Goal: Task Accomplishment & Management: Manage account settings

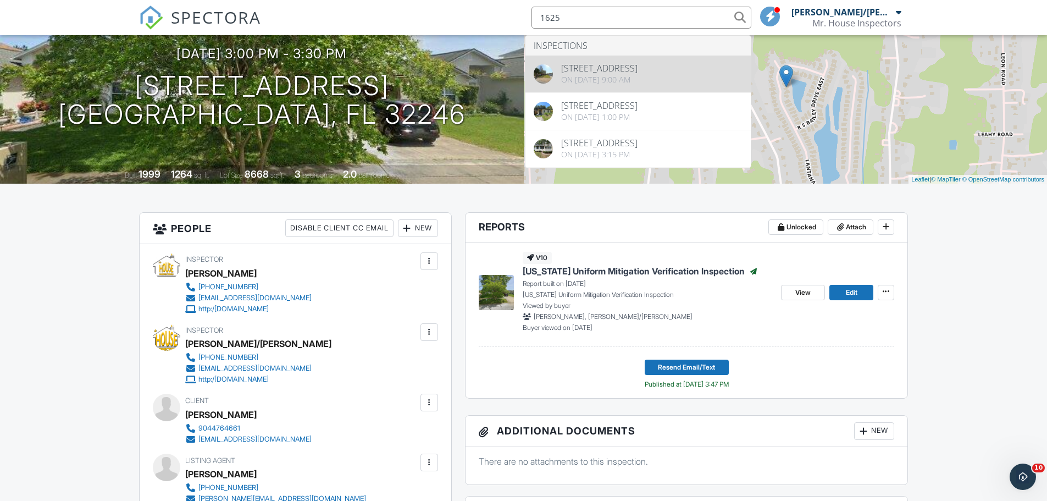
type input "1625"
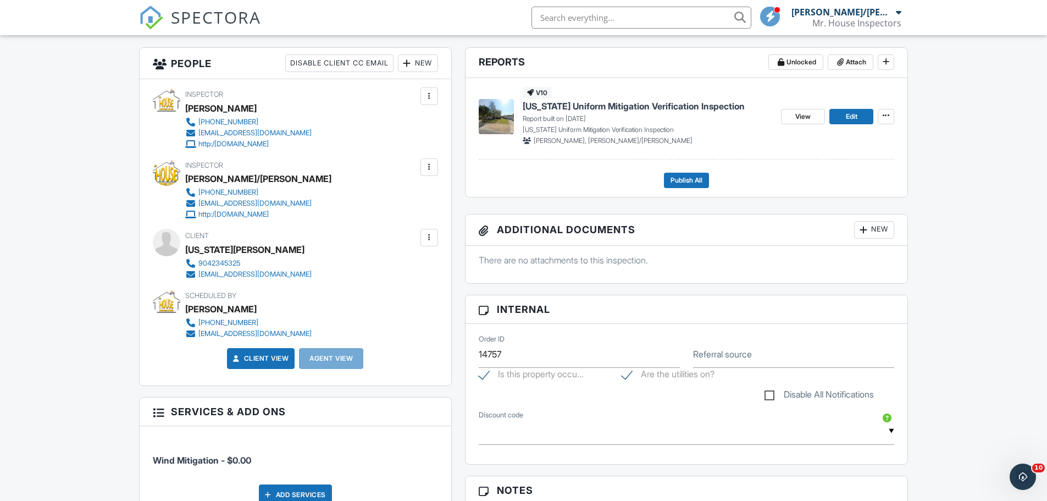
click at [412, 61] on div "New" at bounding box center [418, 63] width 40 height 18
click at [327, 235] on div "Client Georgia O'Daniel 9042345325 alexodan@comcast.net" at bounding box center [274, 254] width 179 height 51
click at [435, 240] on div at bounding box center [429, 238] width 18 height 18
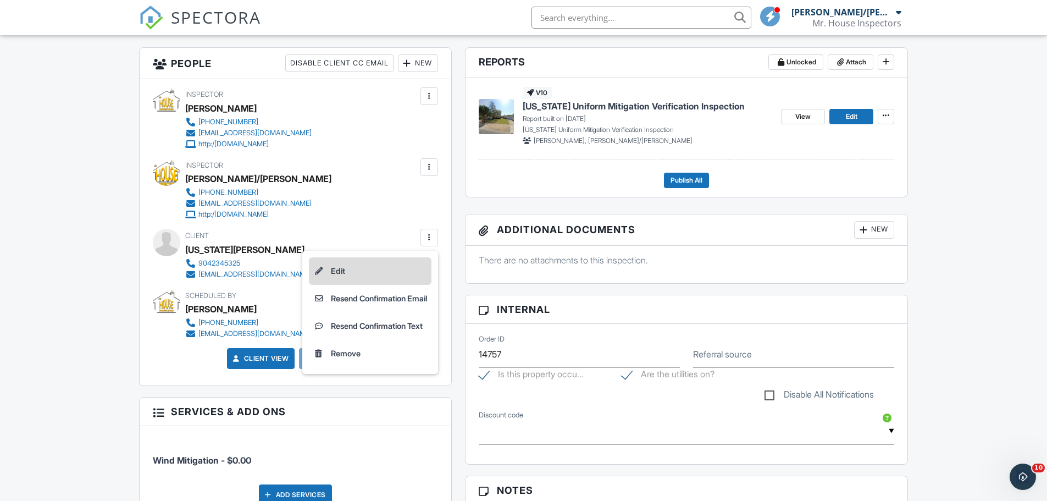
click at [391, 269] on li "Edit" at bounding box center [370, 270] width 123 height 27
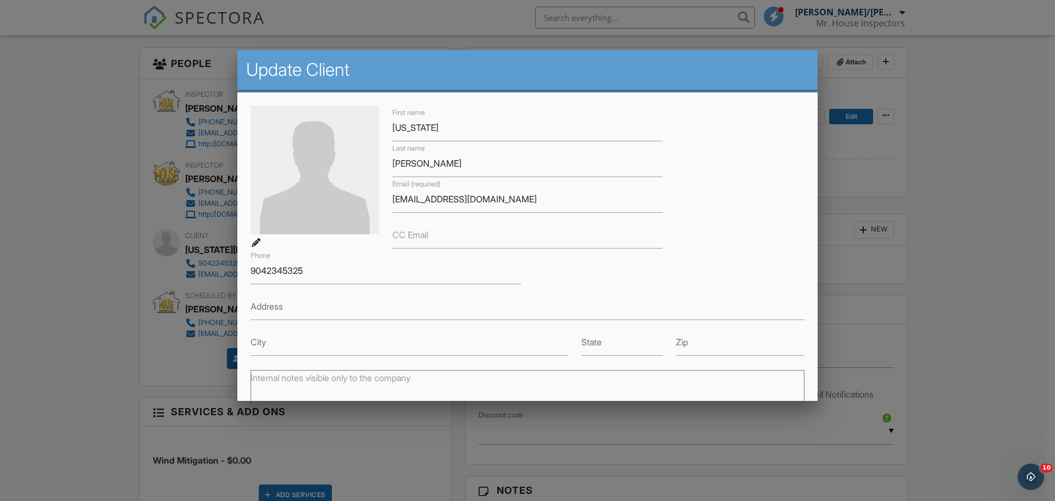
drag, startPoint x: 426, startPoint y: 235, endPoint x: 398, endPoint y: 236, distance: 28.6
click at [398, 236] on label "CC Email" at bounding box center [410, 235] width 36 height 12
click at [398, 236] on input "CC Email" at bounding box center [527, 234] width 270 height 27
paste input "jvjessup@gmail.com"
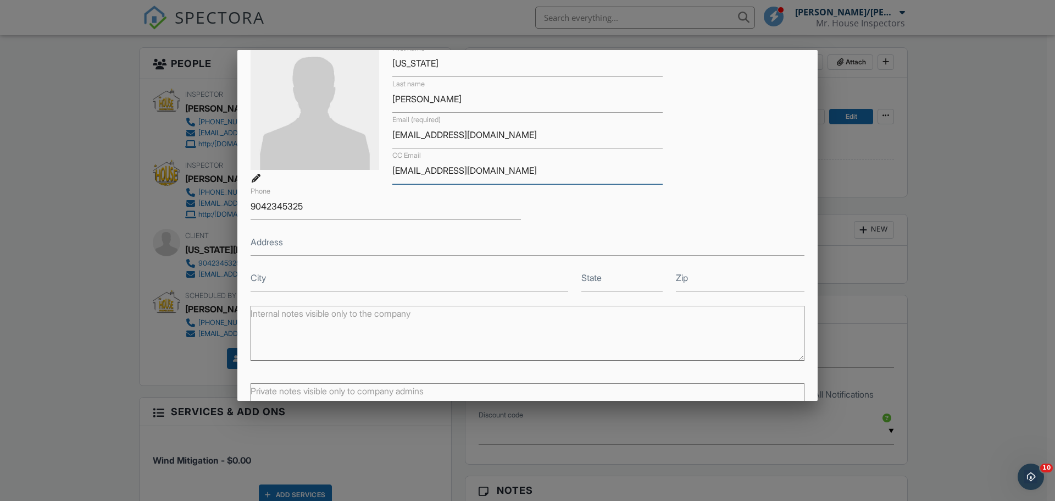
scroll to position [152, 0]
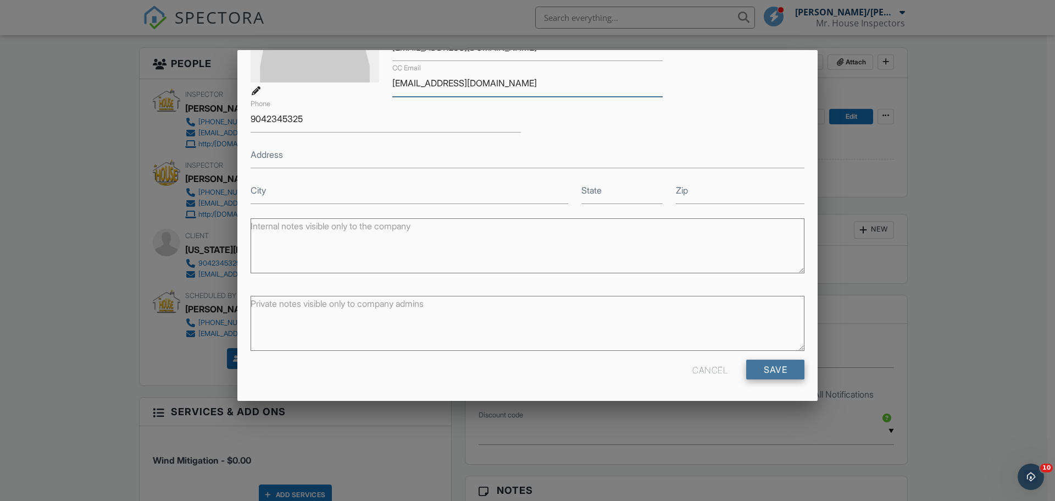
type input "jvjessup@gmail.com"
click at [773, 364] on input "Save" at bounding box center [775, 369] width 58 height 20
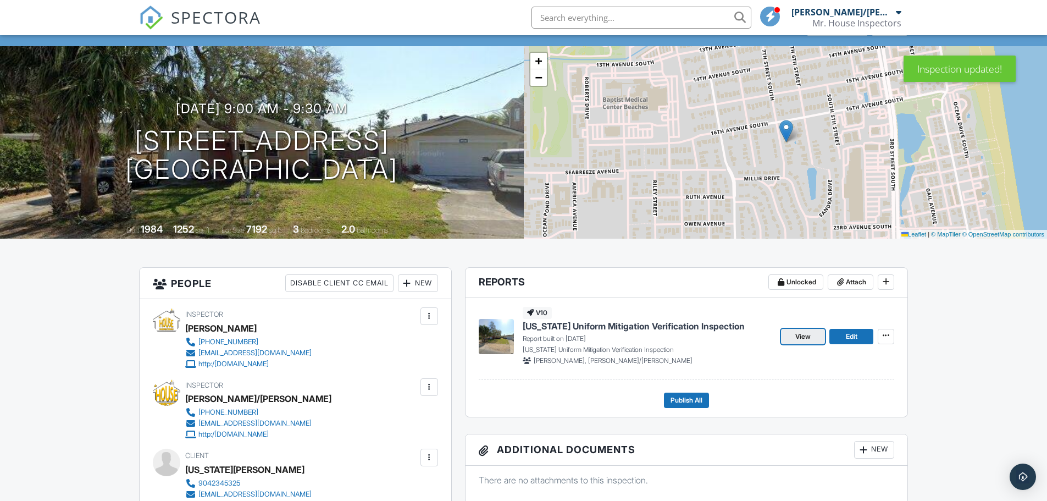
click at [806, 334] on span "View" at bounding box center [802, 336] width 15 height 11
click at [679, 397] on span "Publish All" at bounding box center [686, 400] width 32 height 11
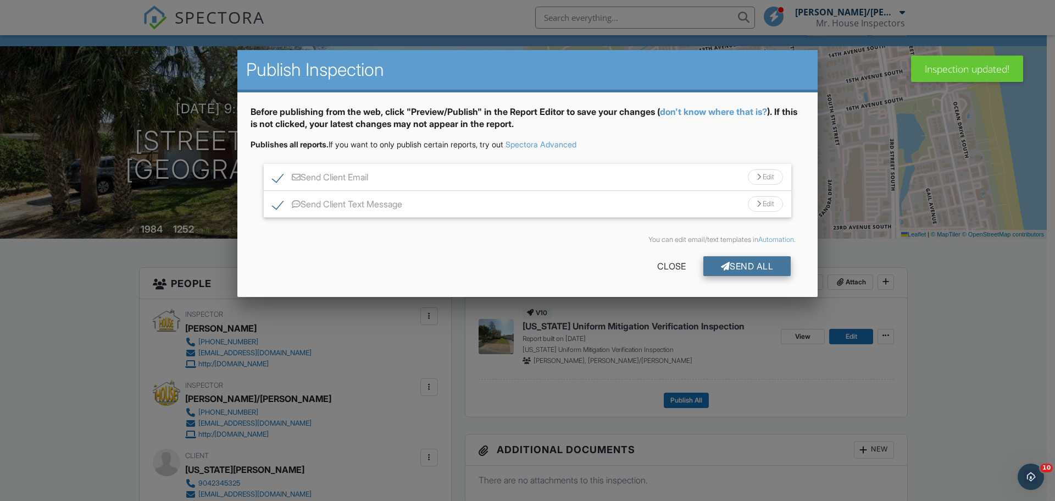
click at [751, 263] on div "Send All" at bounding box center [747, 266] width 88 height 20
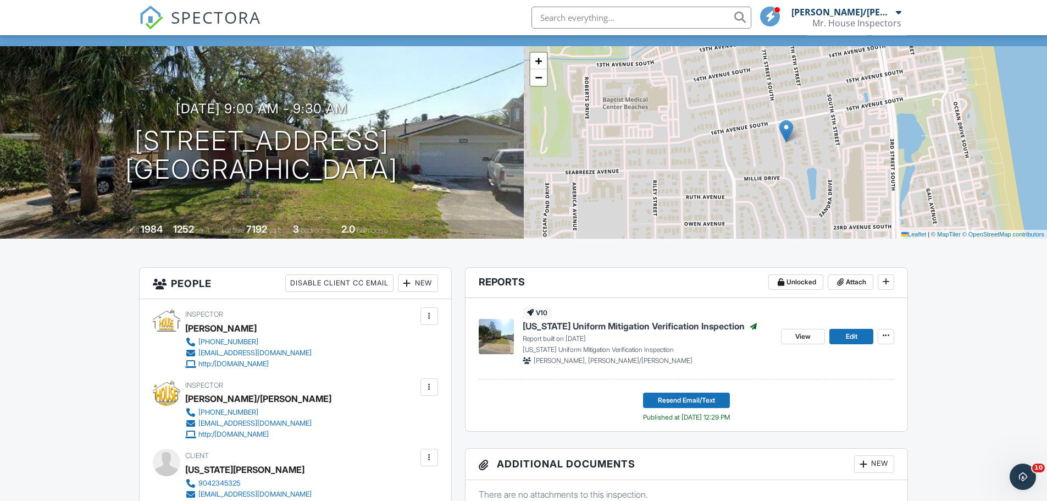
click at [557, 20] on input "text" at bounding box center [641, 18] width 220 height 22
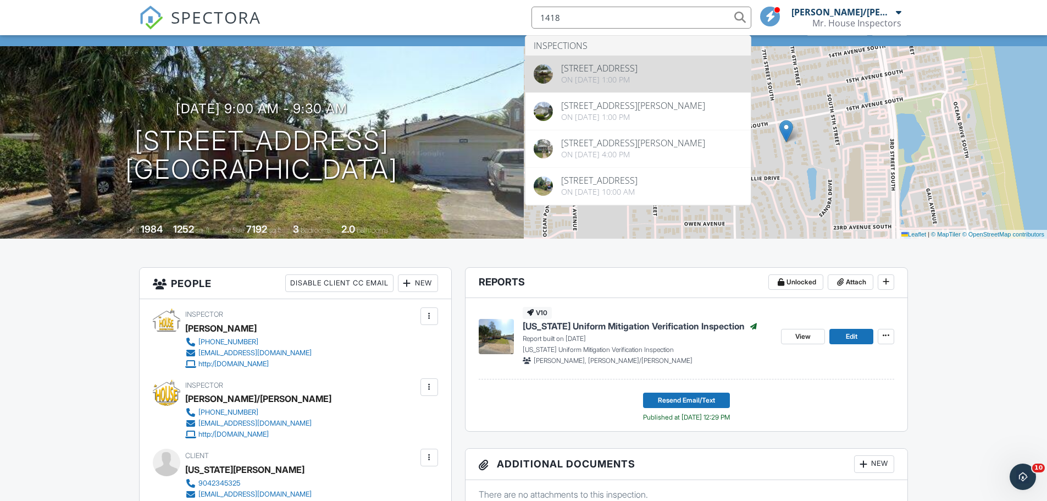
type input "1418"
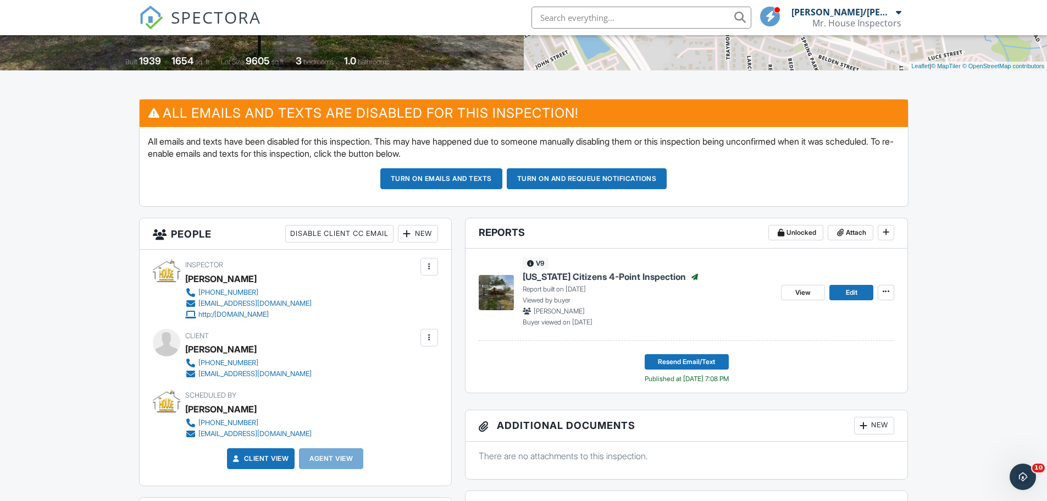
scroll to position [275, 0]
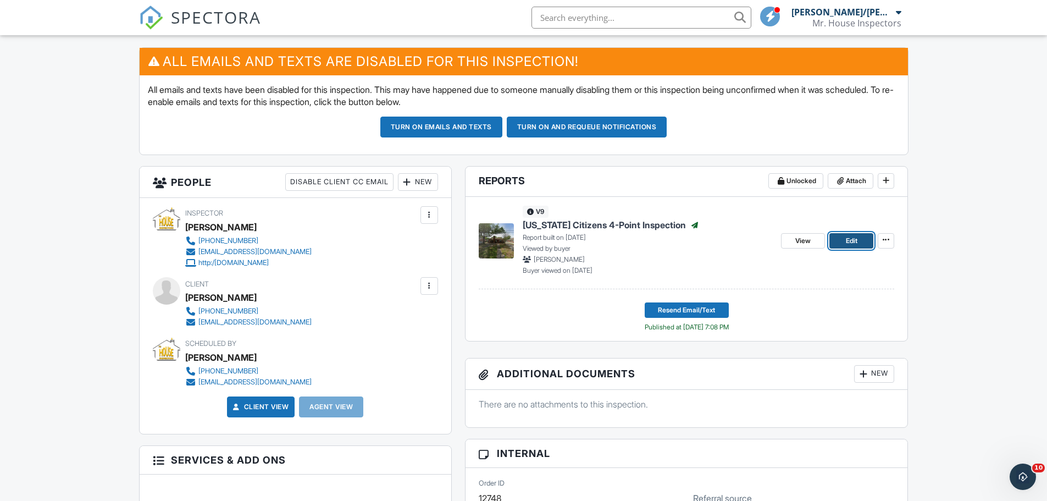
click at [839, 243] on link "Edit" at bounding box center [851, 240] width 44 height 15
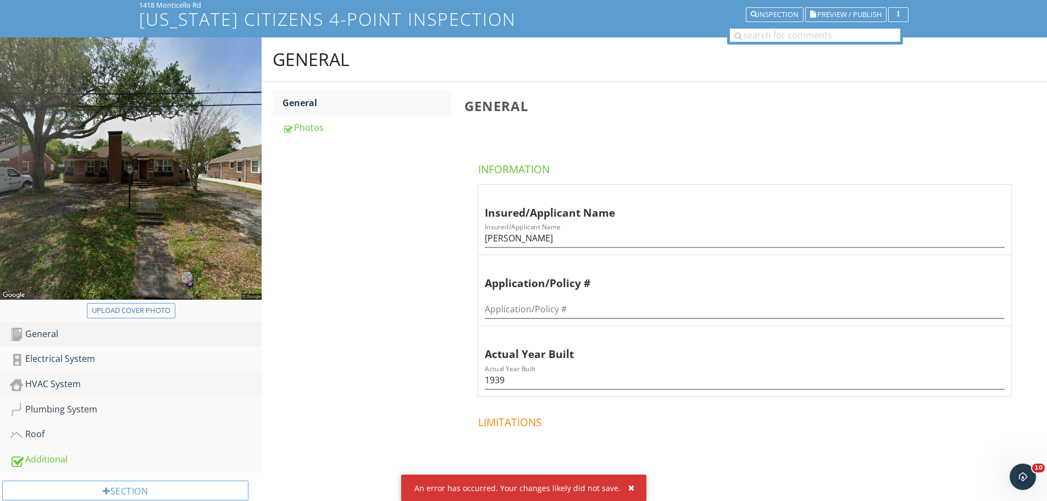
scroll to position [55, 0]
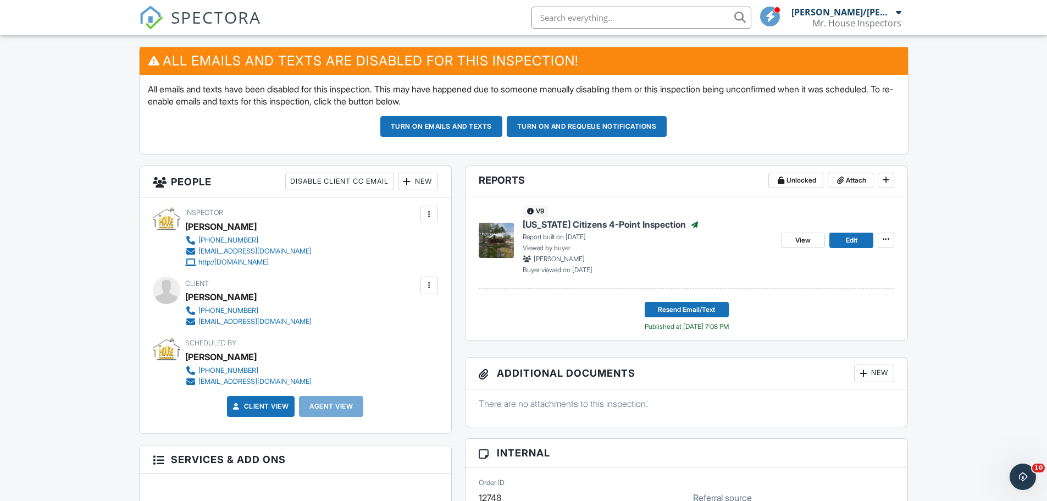
scroll to position [275, 0]
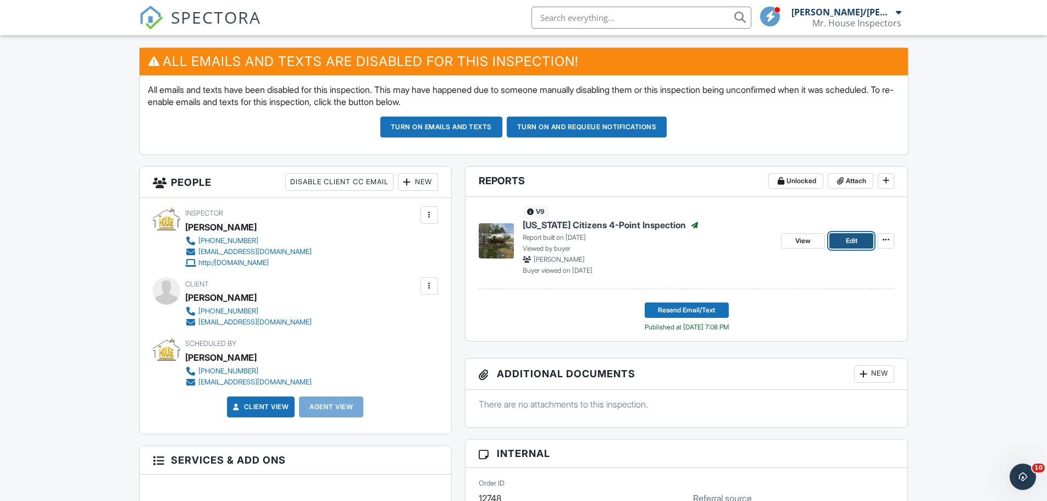
click at [856, 244] on span "Edit" at bounding box center [852, 240] width 12 height 11
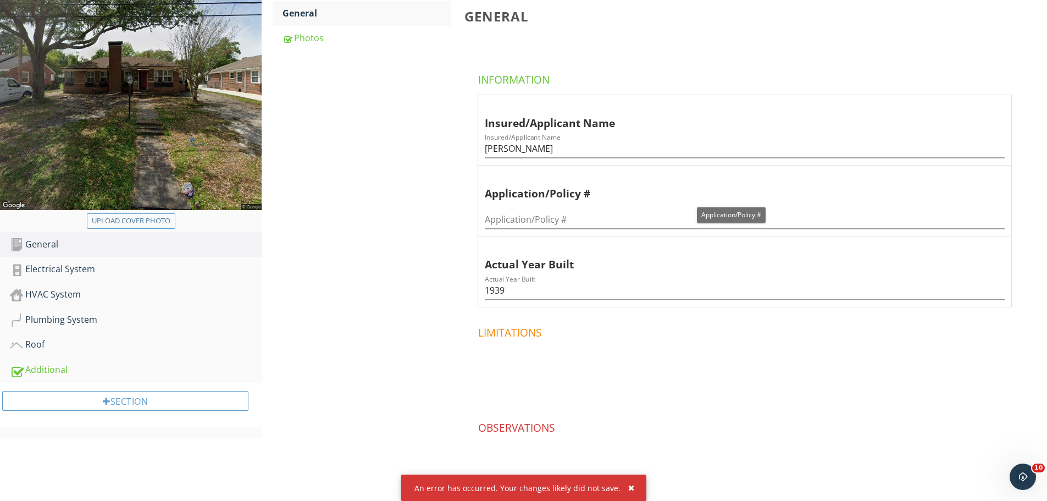
scroll to position [165, 0]
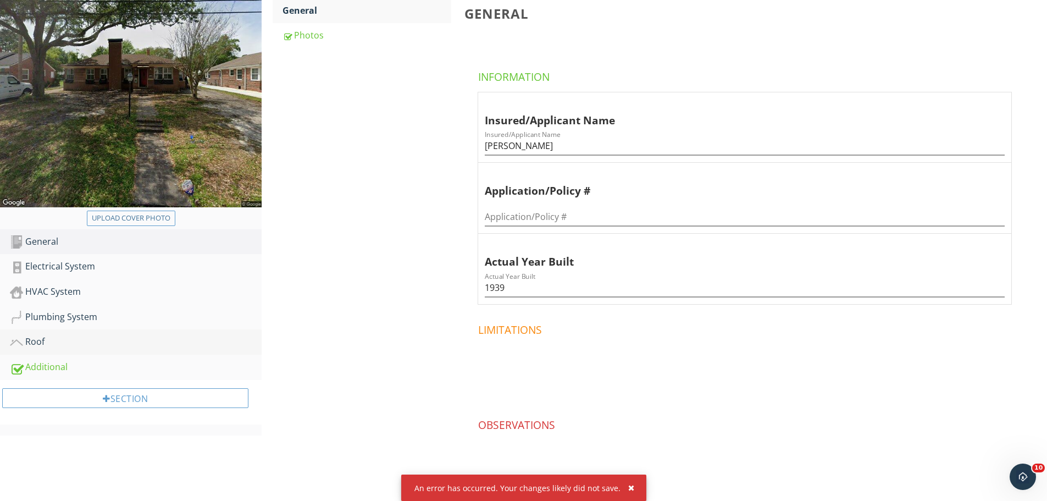
click at [72, 336] on div "Roof" at bounding box center [136, 342] width 252 height 14
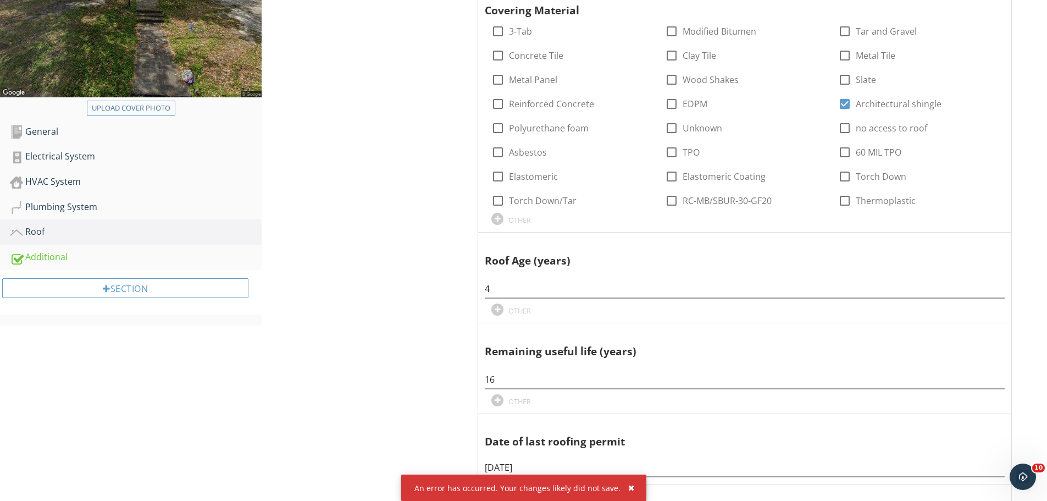
scroll to position [330, 0]
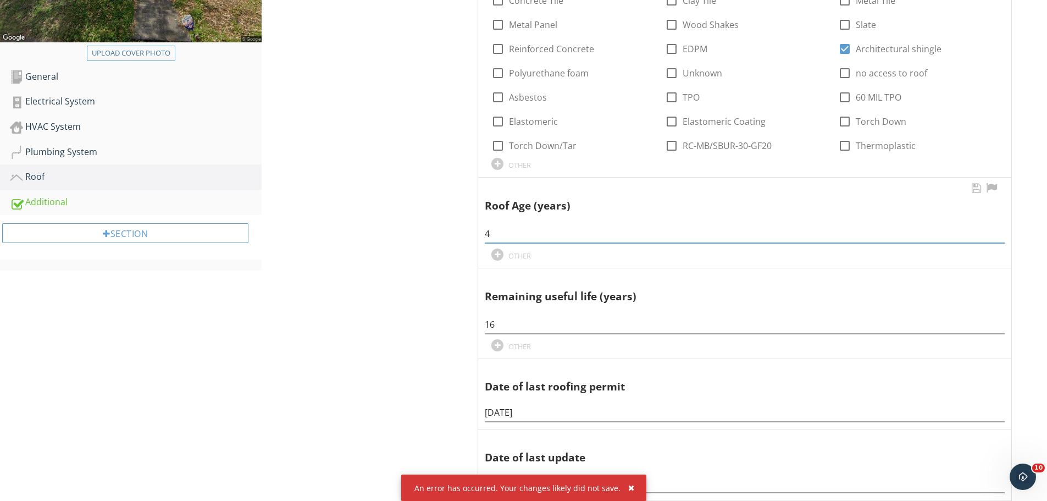
click at [496, 234] on input "4" at bounding box center [745, 234] width 520 height 18
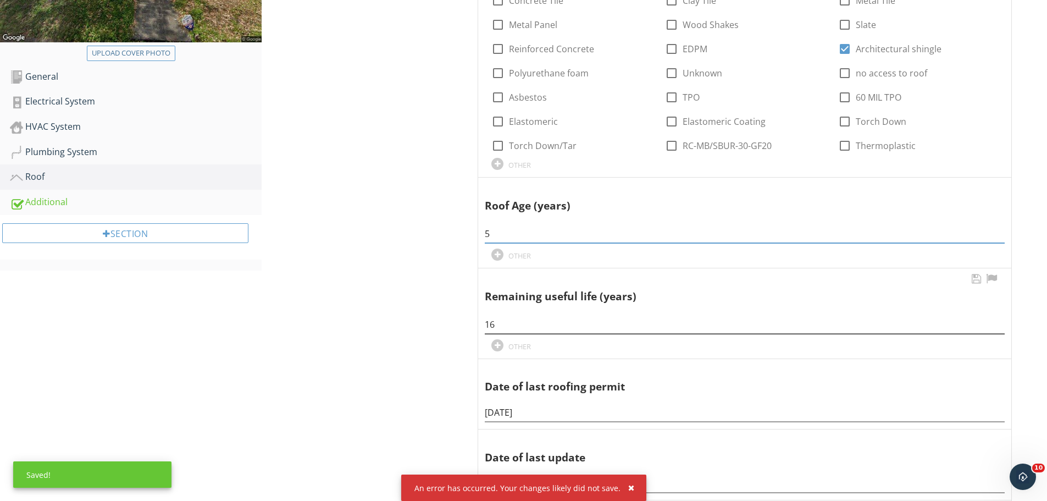
type input "5"
click at [503, 330] on input "16" at bounding box center [745, 324] width 520 height 18
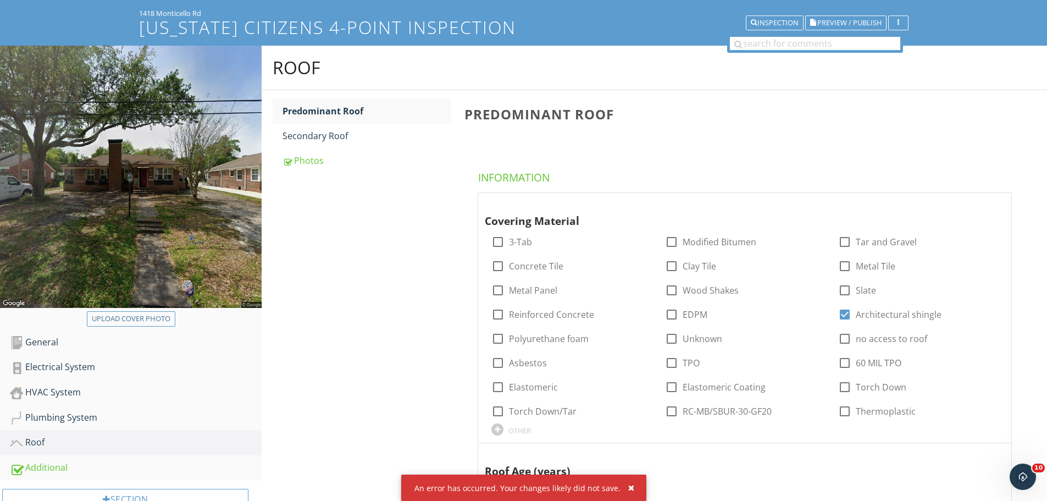
scroll to position [58, 0]
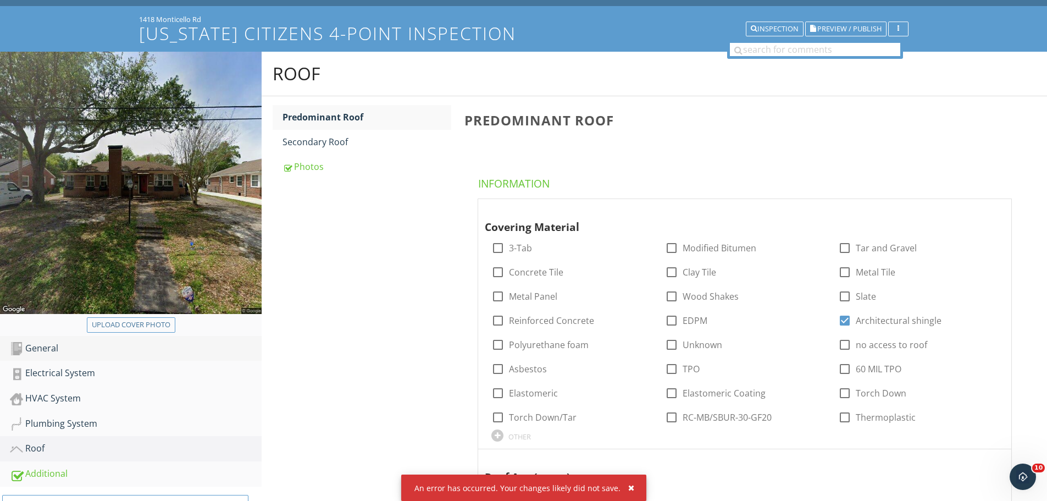
type input "15"
click at [65, 351] on div "General" at bounding box center [136, 348] width 252 height 14
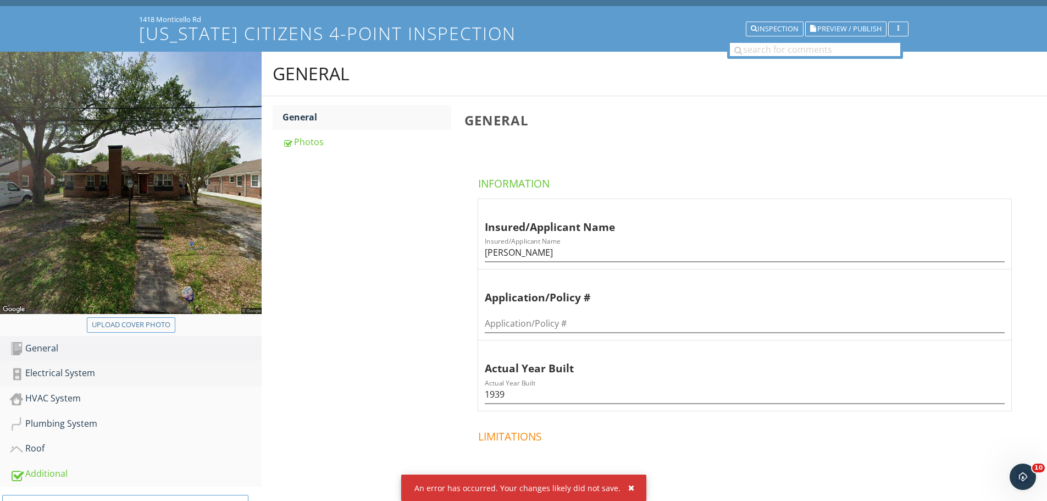
click at [72, 377] on div "Electrical System" at bounding box center [136, 373] width 252 height 14
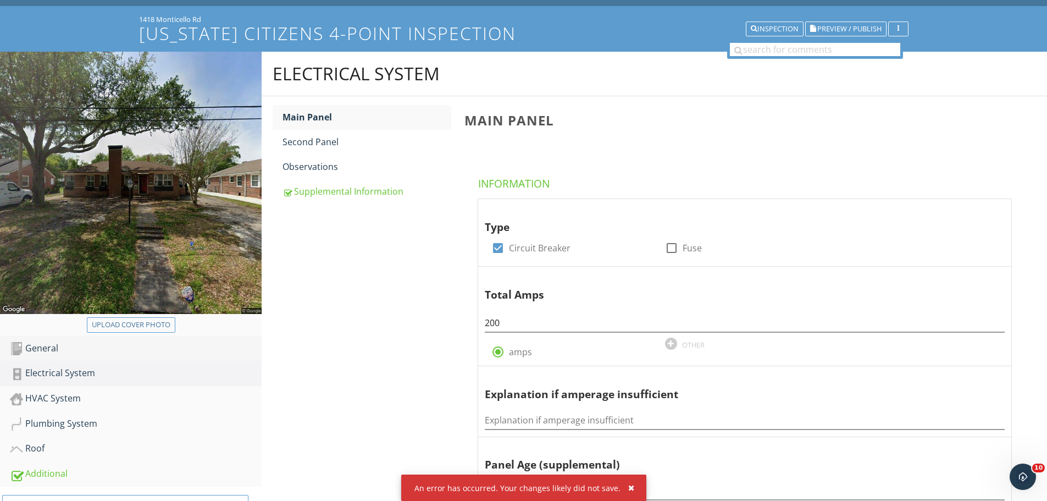
click at [70, 351] on div "General" at bounding box center [136, 348] width 252 height 14
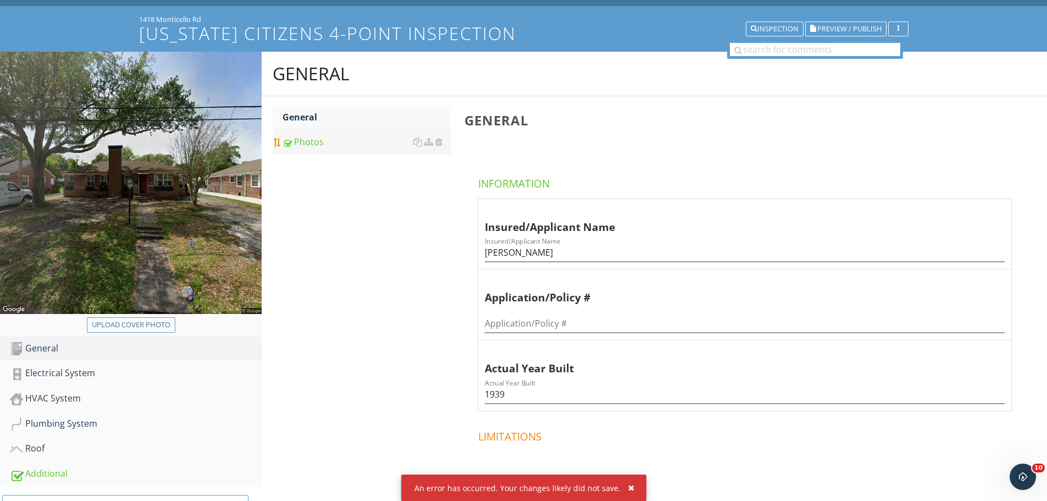
click at [325, 143] on div "Photos" at bounding box center [366, 141] width 169 height 13
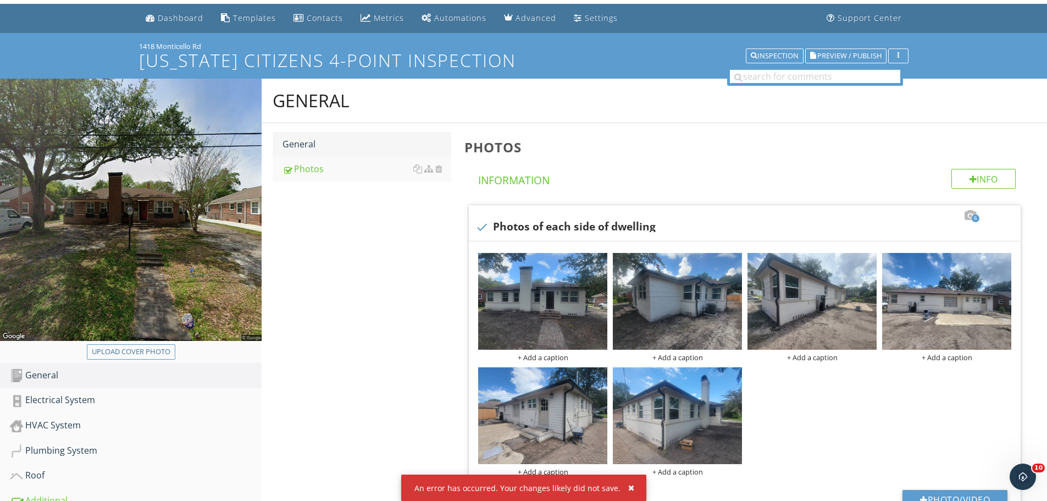
scroll to position [30, 0]
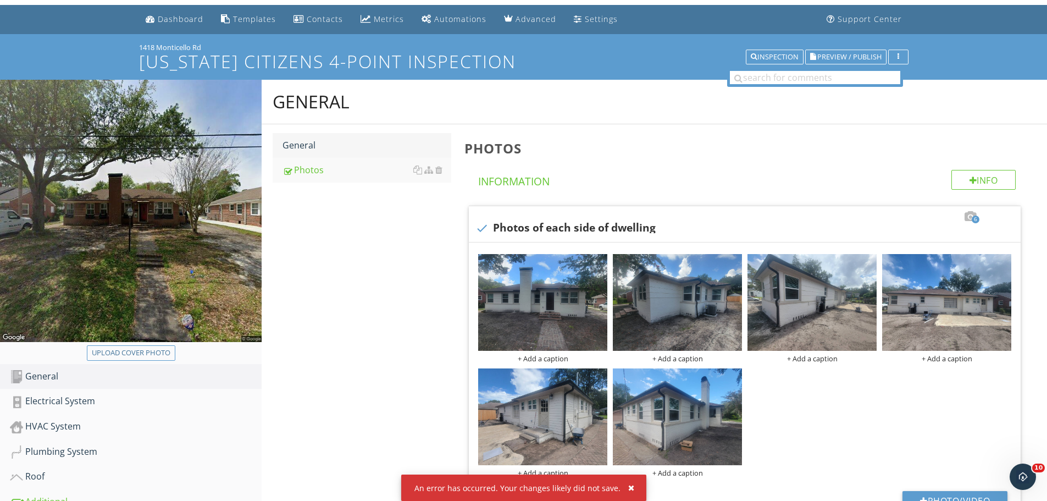
click at [321, 141] on div "General" at bounding box center [366, 144] width 169 height 13
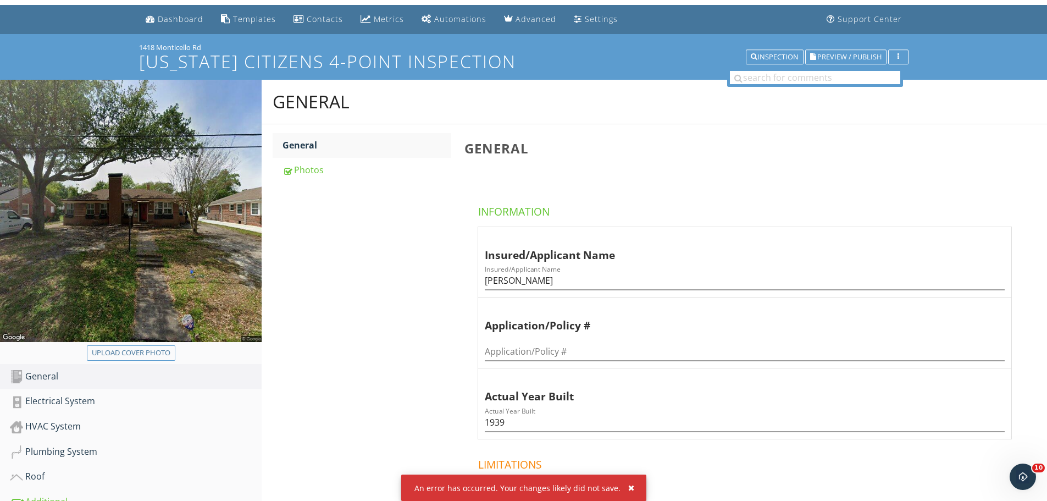
scroll to position [140, 0]
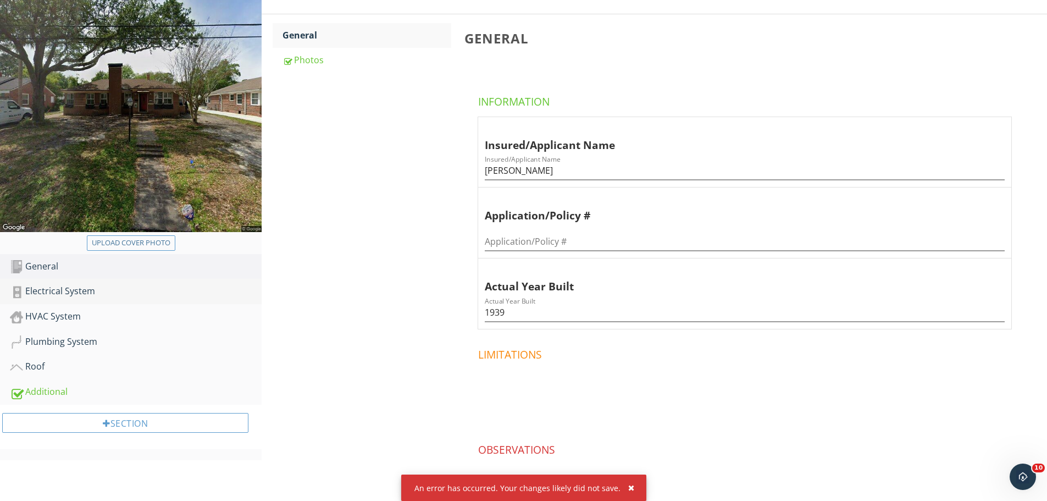
click at [103, 285] on div "Electrical System" at bounding box center [136, 291] width 252 height 14
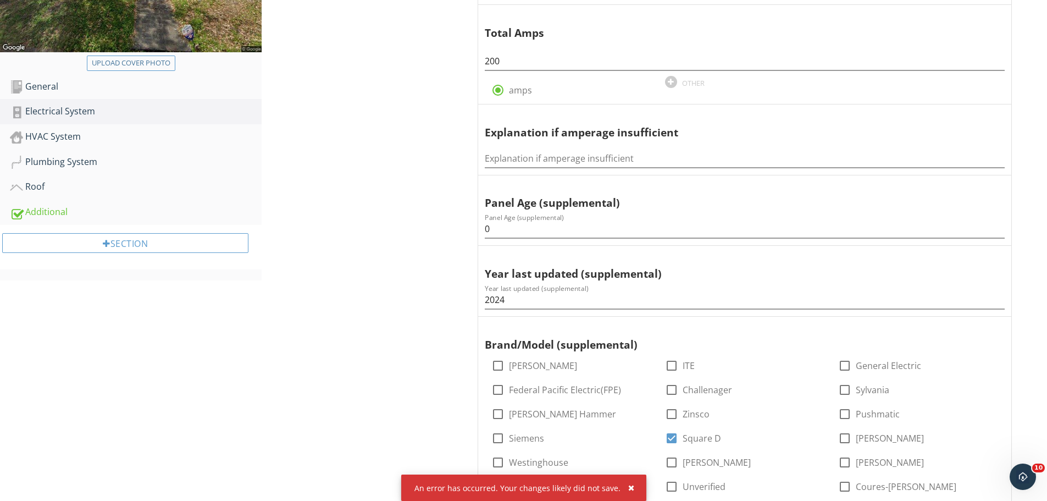
scroll to position [286, 0]
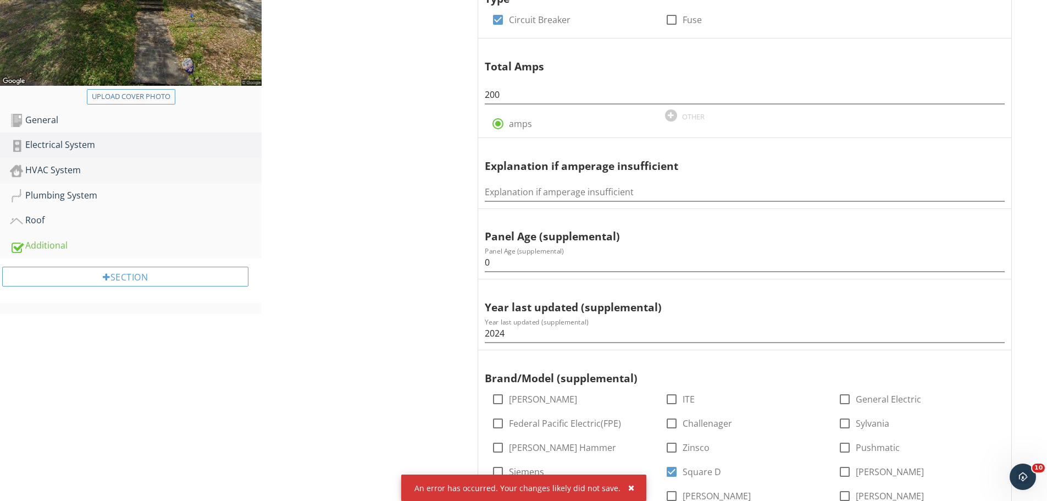
click at [107, 171] on div "HVAC System" at bounding box center [136, 170] width 252 height 14
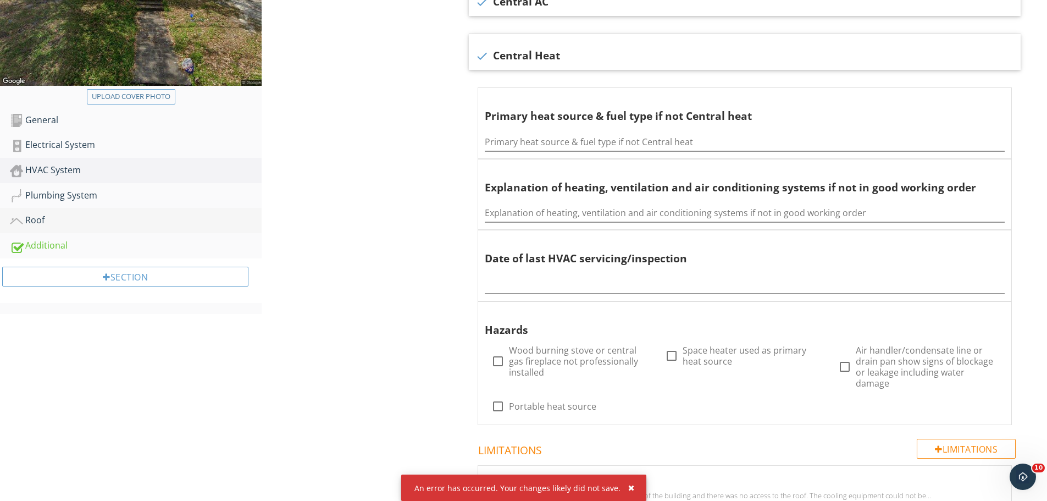
click at [151, 220] on div "Roof" at bounding box center [136, 220] width 252 height 14
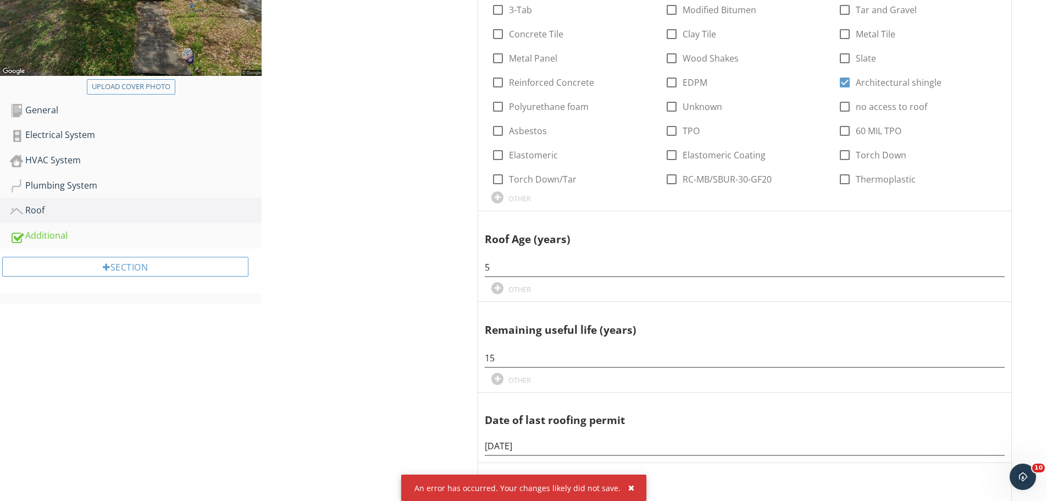
scroll to position [278, 0]
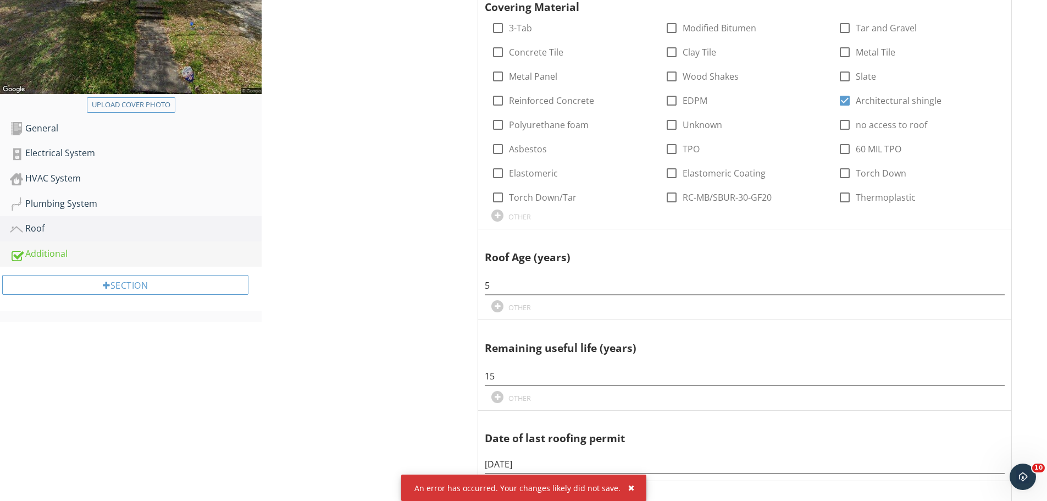
click at [72, 252] on div "Additional" at bounding box center [136, 254] width 252 height 14
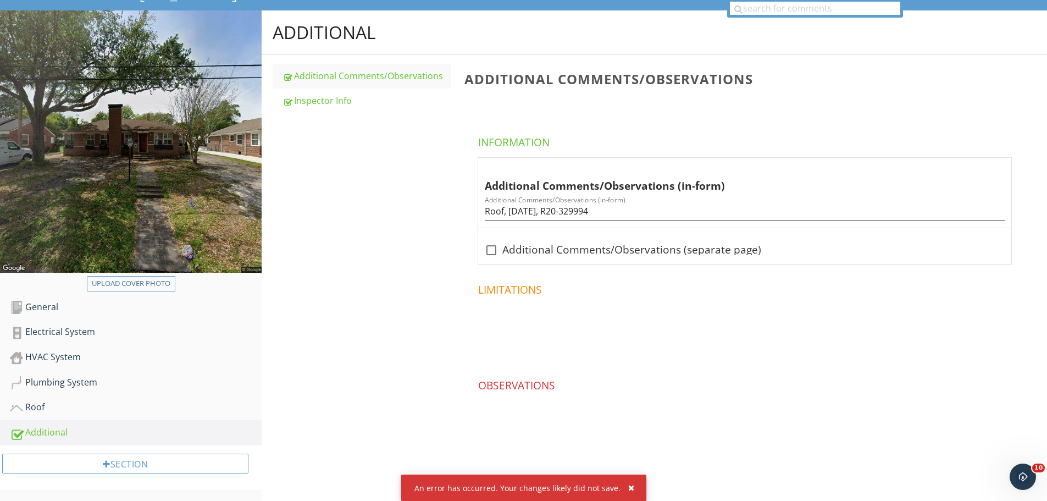
scroll to position [99, 0]
click at [334, 104] on div "Inspector Info" at bounding box center [366, 100] width 169 height 13
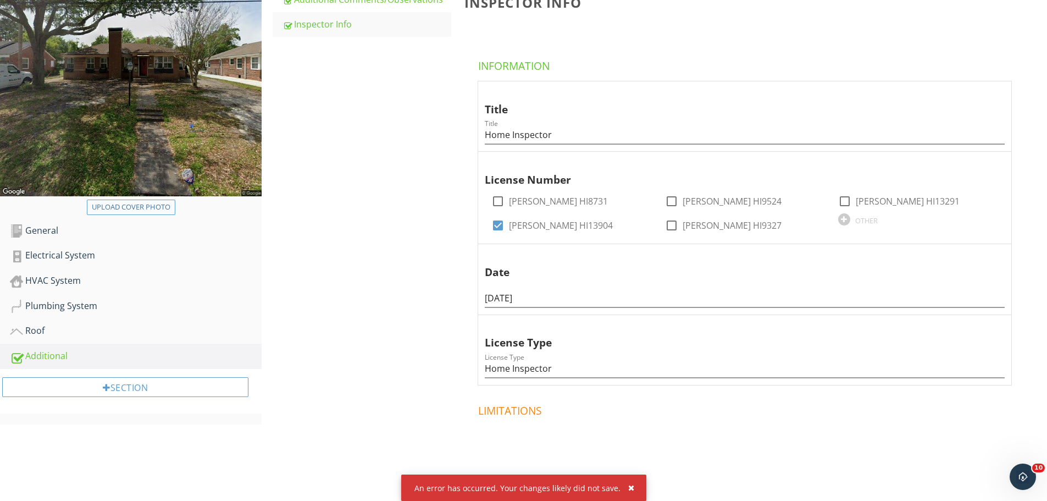
scroll to position [168, 0]
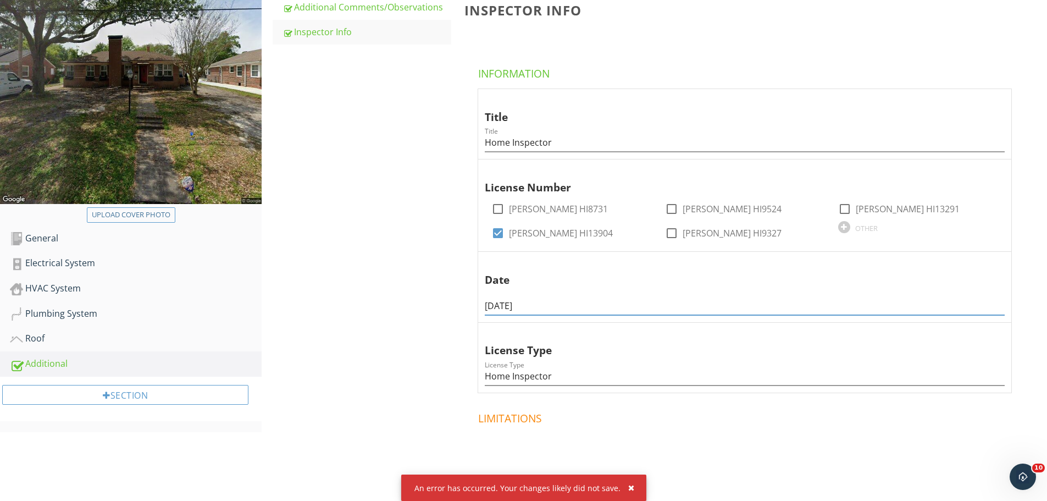
drag, startPoint x: 562, startPoint y: 306, endPoint x: 449, endPoint y: 303, distance: 113.2
click at [449, 303] on div "Additional Additional Comments/Observations Inspector Info Inspector Info Infor…" at bounding box center [654, 276] width 785 height 669
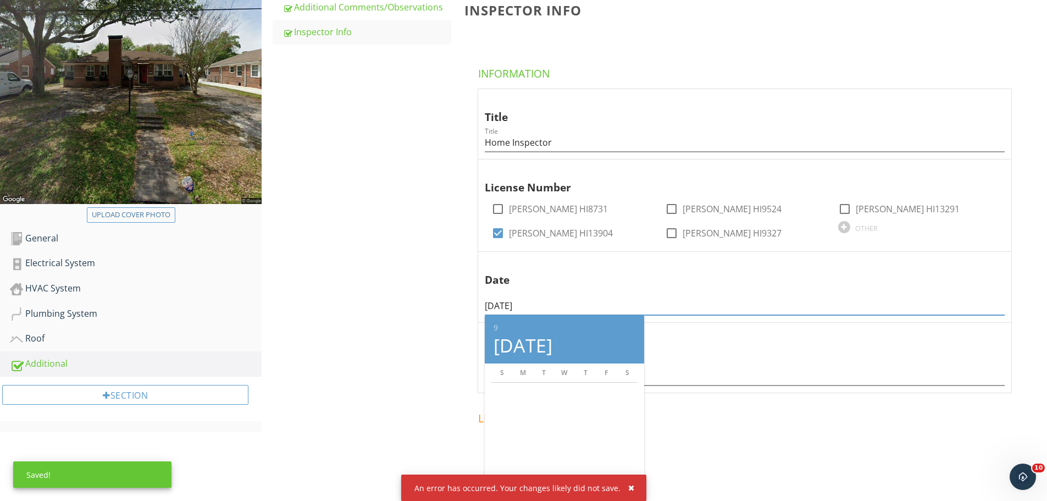
type input "09/29/2025"
click at [440, 269] on div "Additional Additional Comments/Observations Inspector Info Inspector Info Infor…" at bounding box center [654, 276] width 785 height 669
click at [828, 364] on div "License Type Home Inspector" at bounding box center [745, 372] width 520 height 25
click at [96, 335] on div "Roof" at bounding box center [136, 338] width 252 height 14
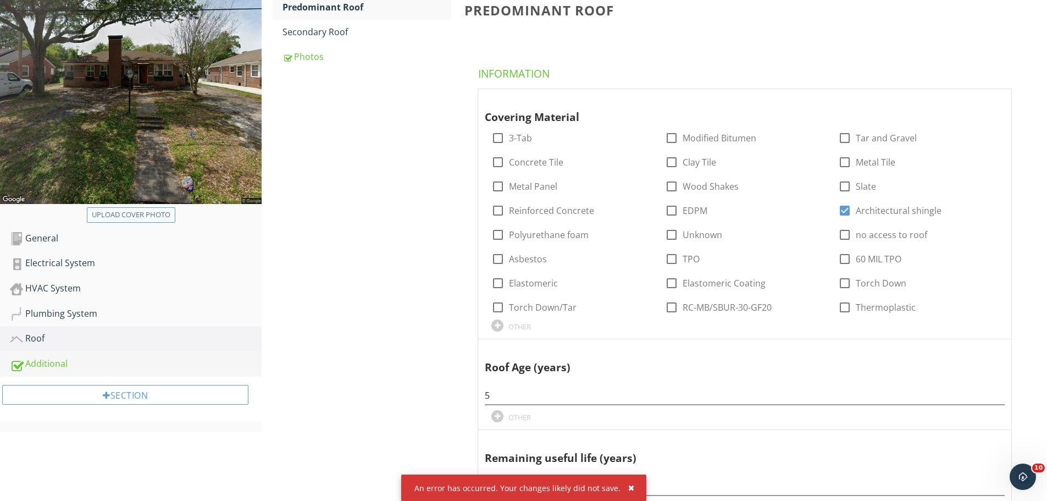
click at [95, 363] on div "Additional" at bounding box center [136, 364] width 252 height 14
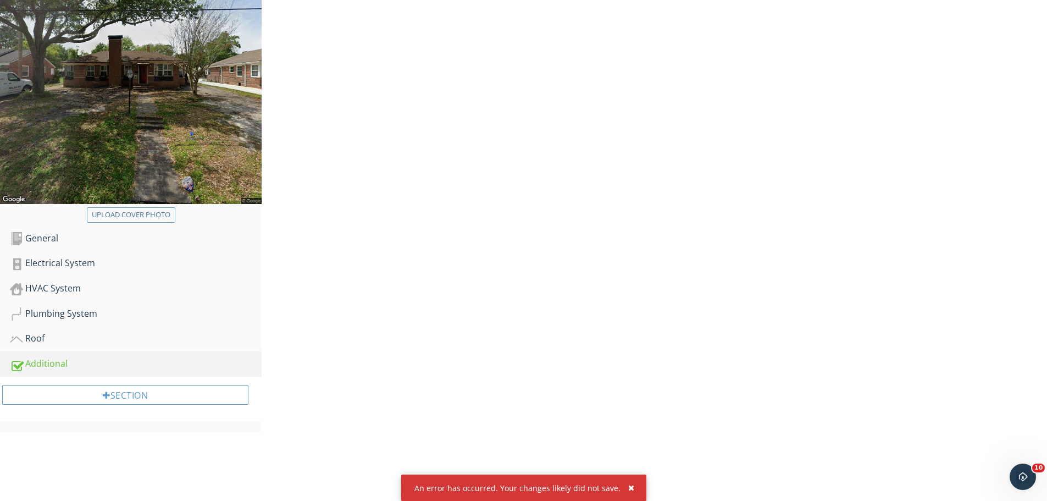
scroll to position [99, 0]
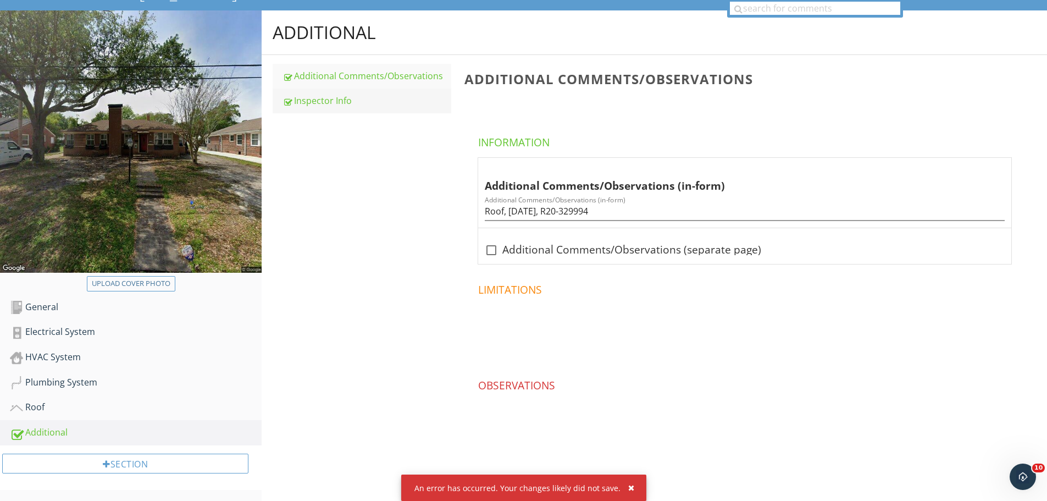
click at [372, 103] on div "Inspector Info" at bounding box center [366, 100] width 169 height 13
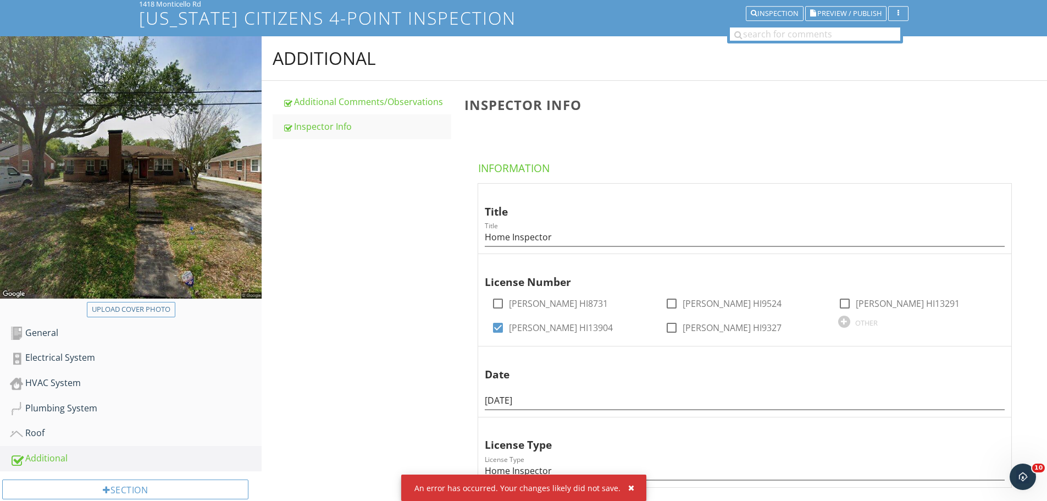
scroll to position [58, 0]
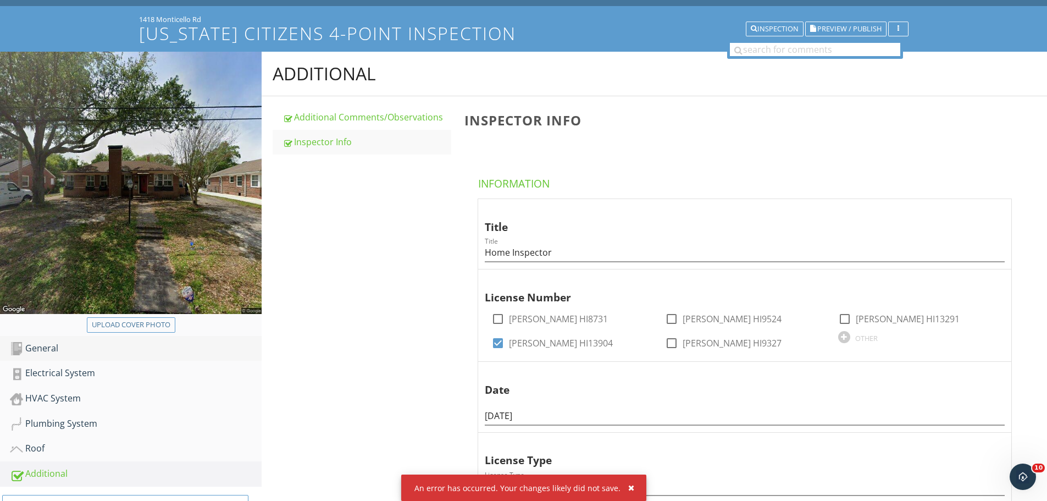
click at [138, 347] on div "General" at bounding box center [136, 348] width 252 height 14
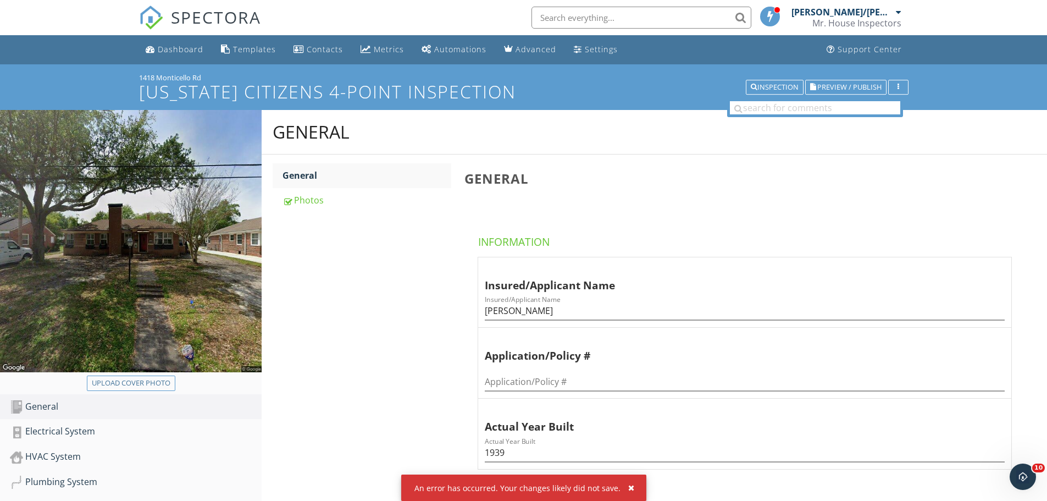
scroll to position [58, 0]
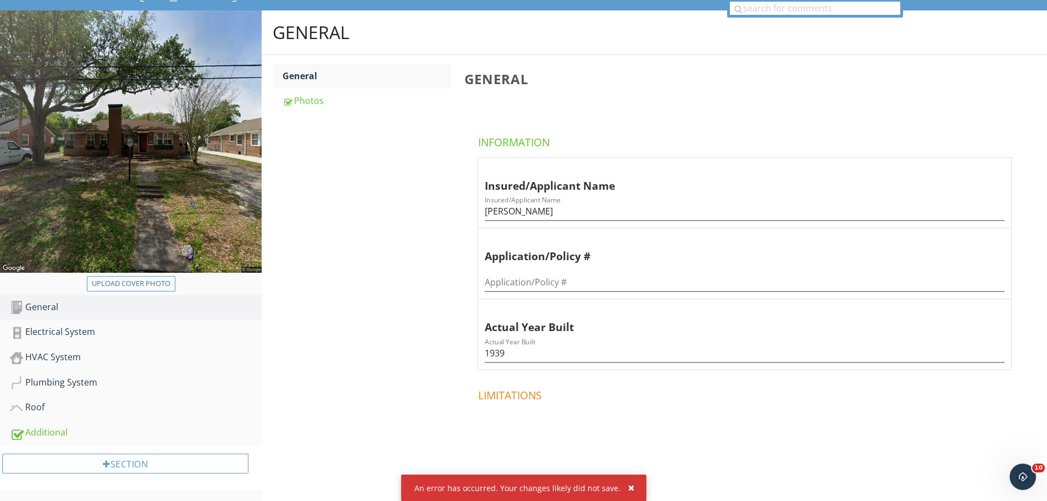
scroll to position [168, 0]
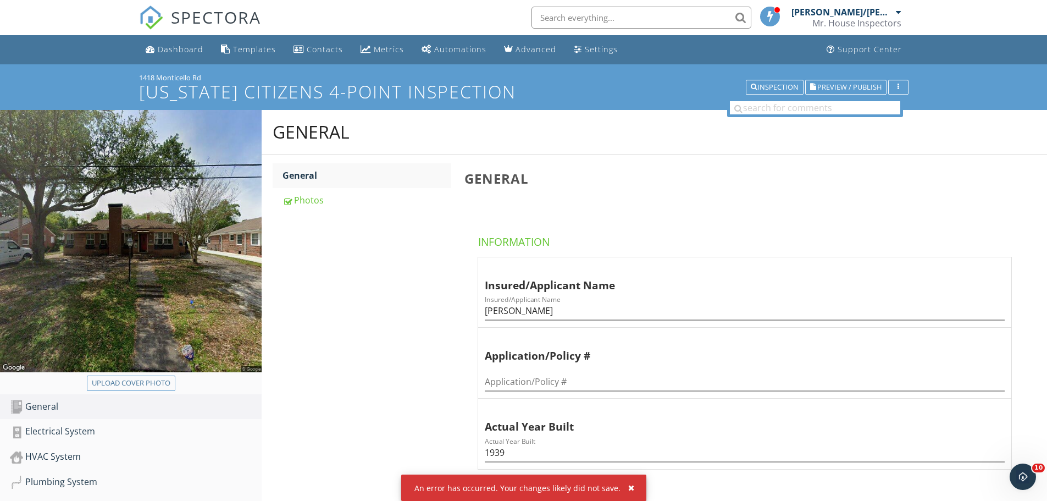
click at [635, 18] on input "text" at bounding box center [641, 18] width 220 height 22
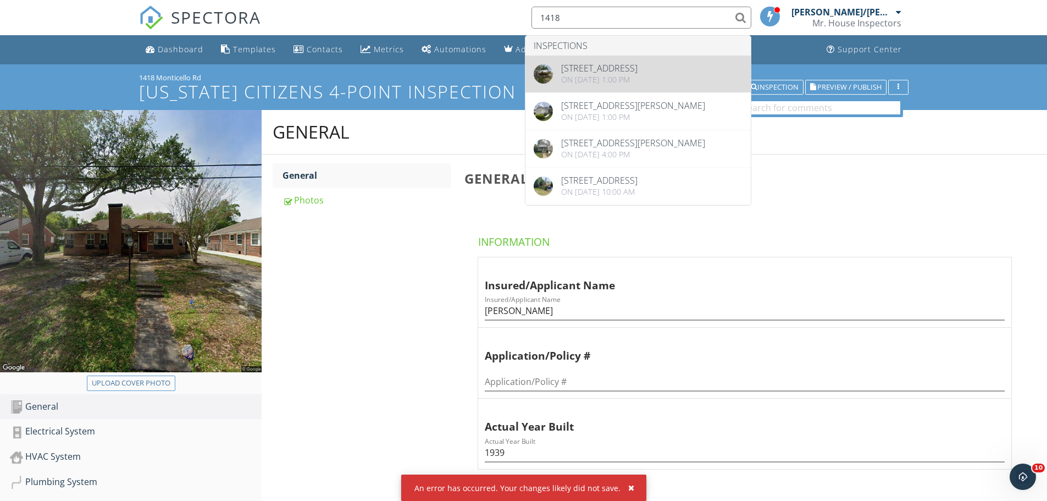
type input "1418"
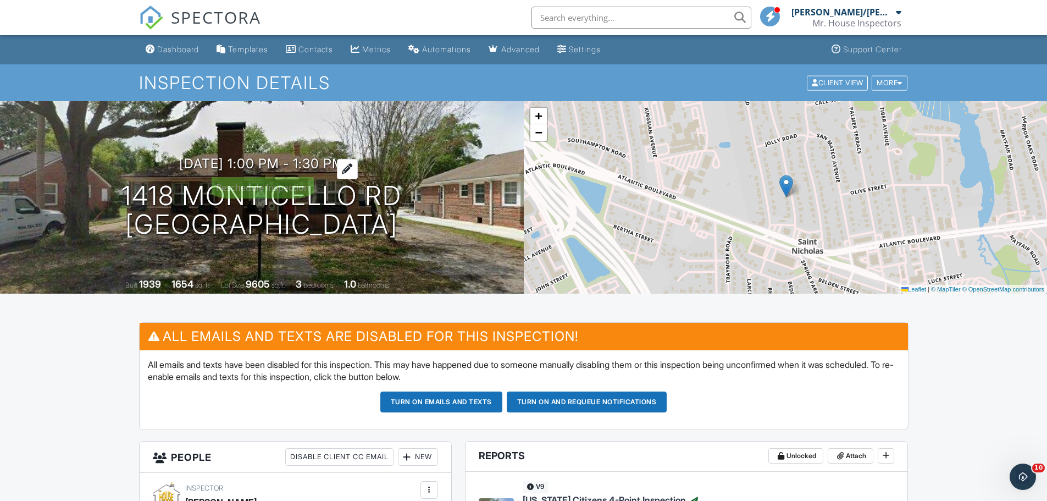
click at [358, 169] on div at bounding box center [347, 169] width 21 height 20
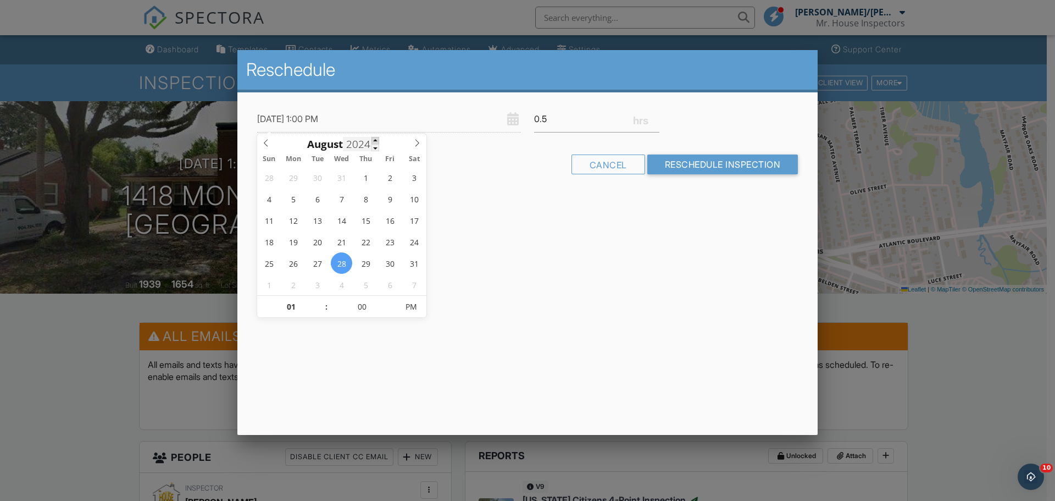
type input "2025"
click at [375, 141] on span at bounding box center [375, 140] width 8 height 7
click at [417, 143] on icon at bounding box center [417, 143] width 8 height 8
type input "09/29/2025 1:00 PM"
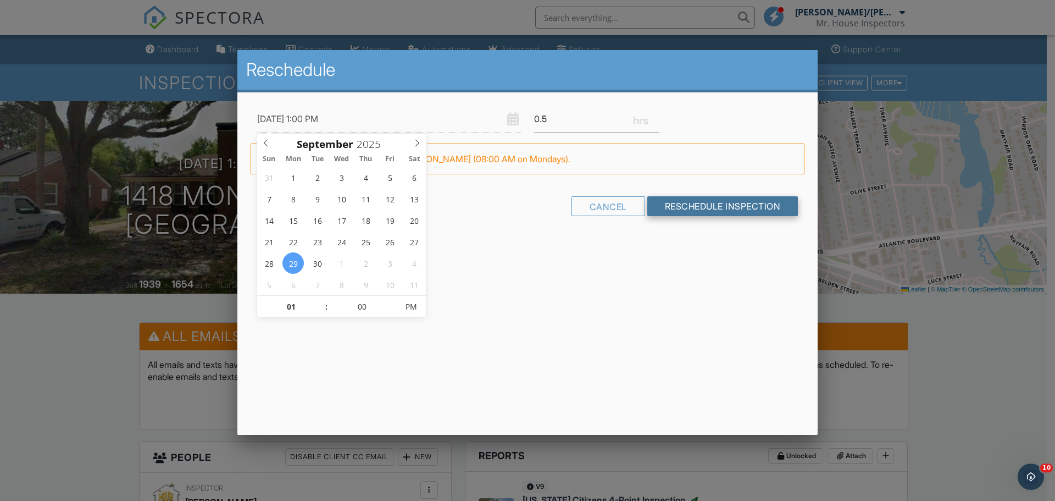
click at [732, 212] on input "Reschedule Inspection" at bounding box center [722, 206] width 151 height 20
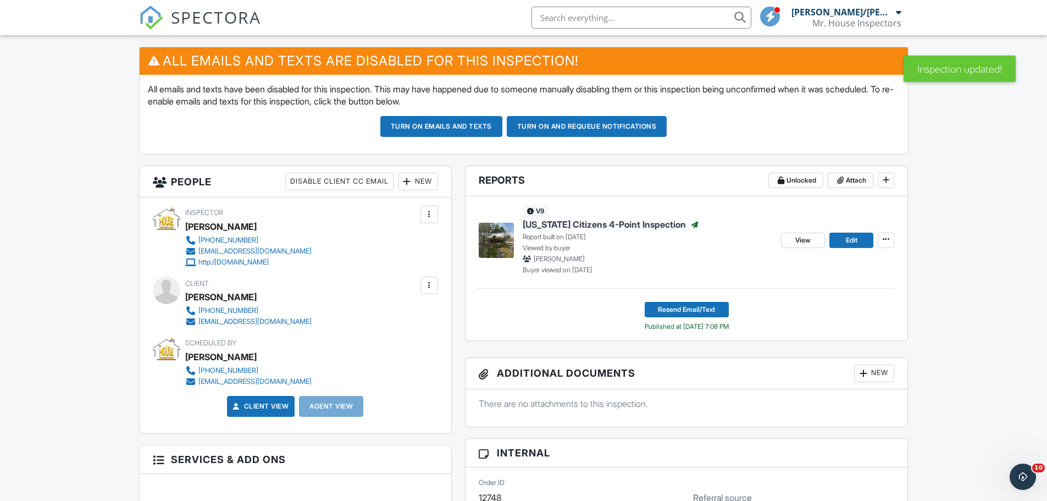
scroll to position [330, 0]
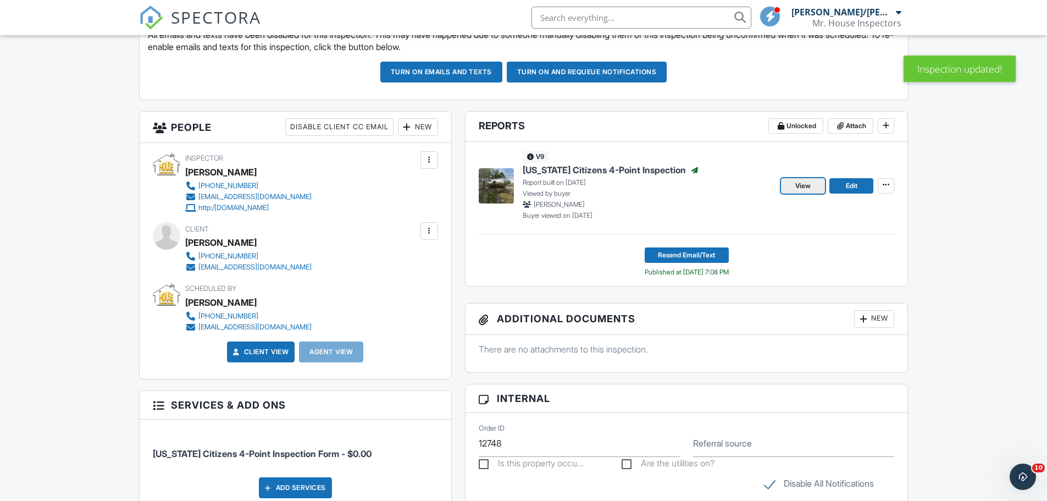
click at [791, 183] on link "View" at bounding box center [803, 185] width 44 height 15
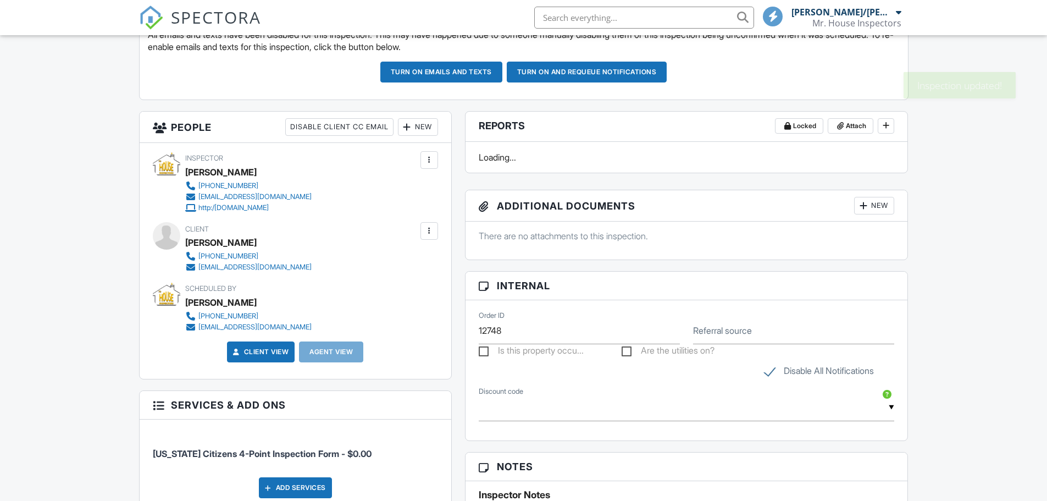
scroll to position [330, 0]
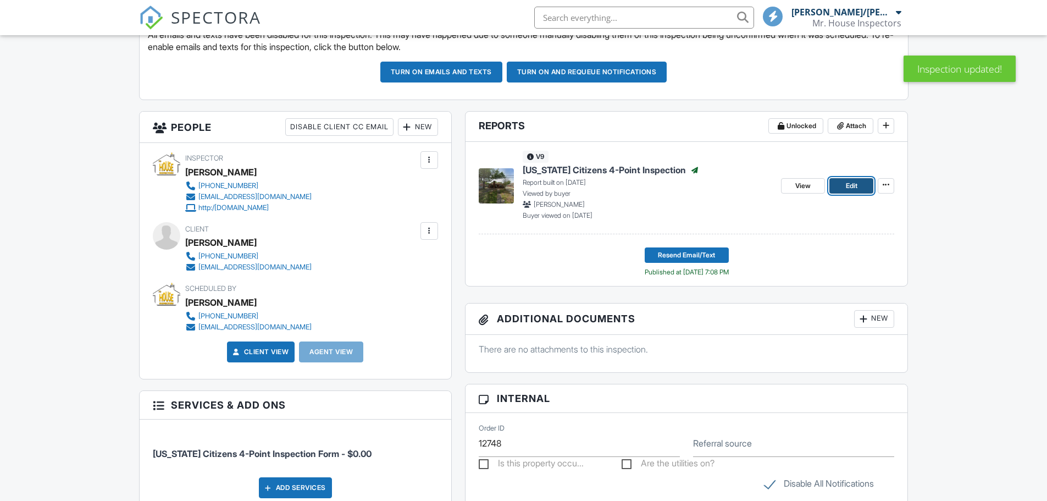
drag, startPoint x: 676, startPoint y: 192, endPoint x: 836, endPoint y: 186, distance: 160.0
click at [836, 186] on link "Edit" at bounding box center [851, 185] width 44 height 15
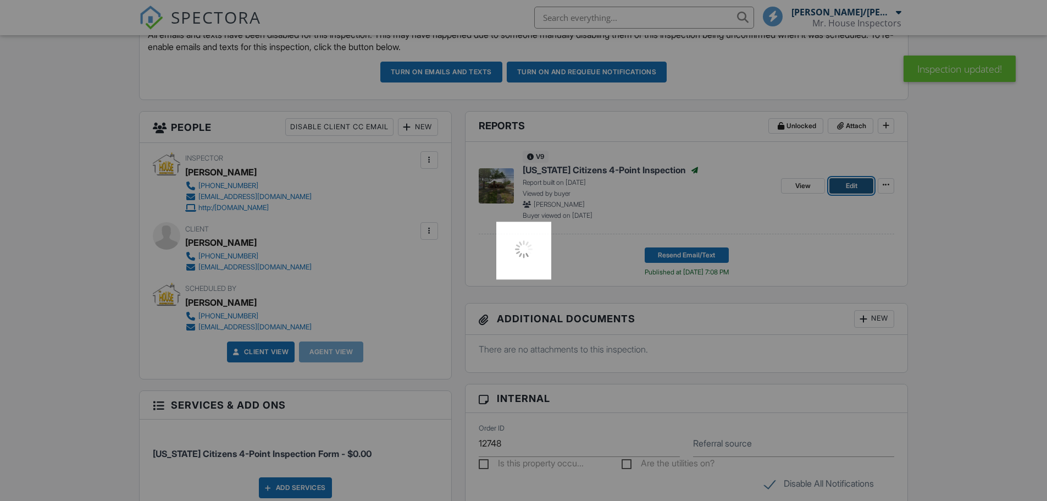
scroll to position [0, 0]
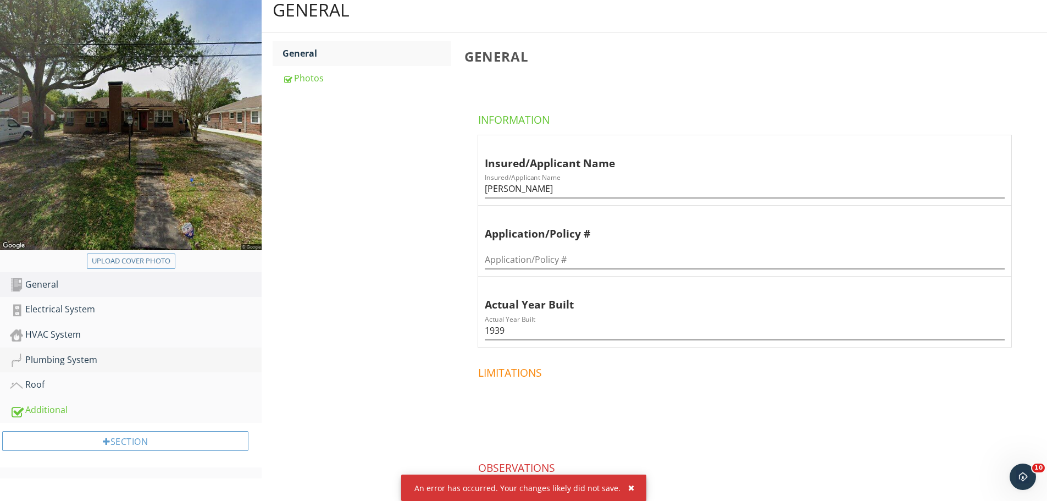
scroll to position [165, 0]
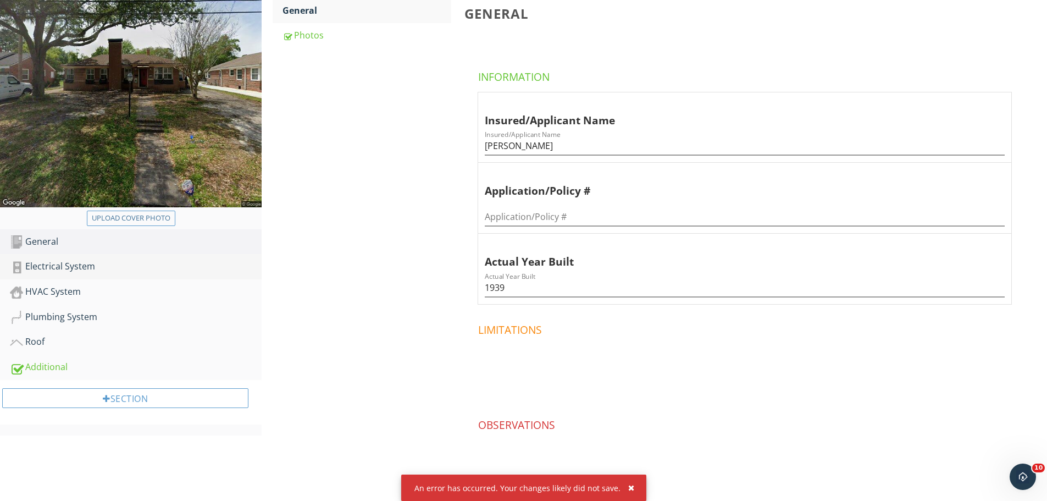
click at [113, 269] on div "Electrical System" at bounding box center [136, 266] width 252 height 14
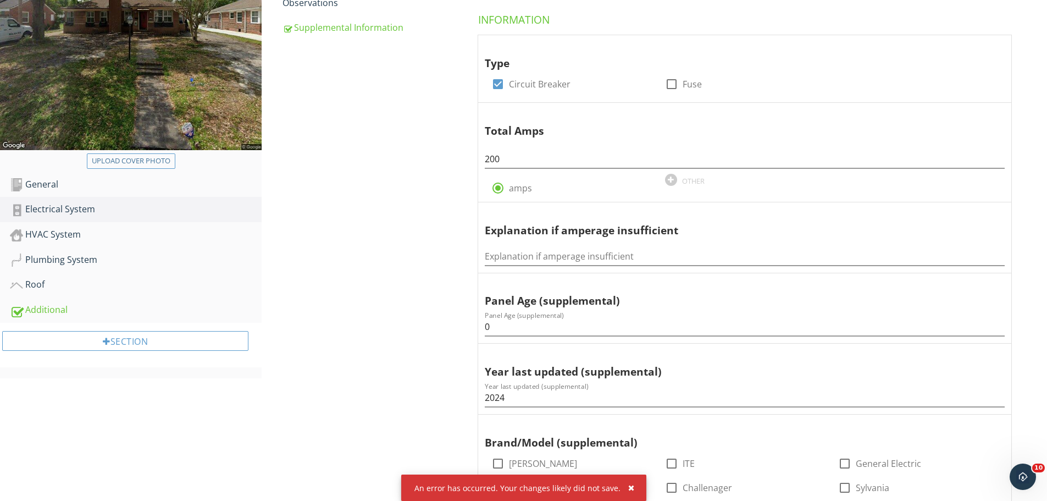
scroll to position [275, 0]
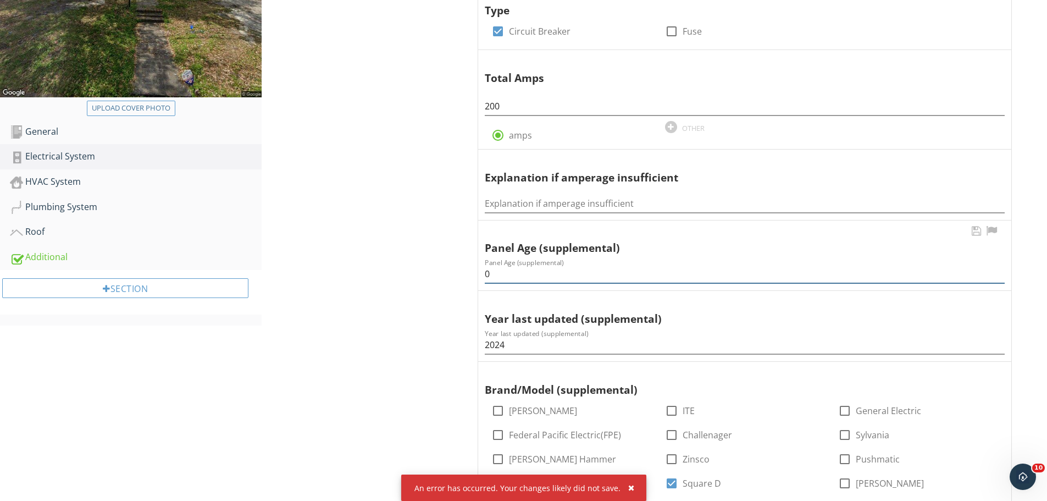
click at [503, 275] on input "0" at bounding box center [745, 274] width 520 height 18
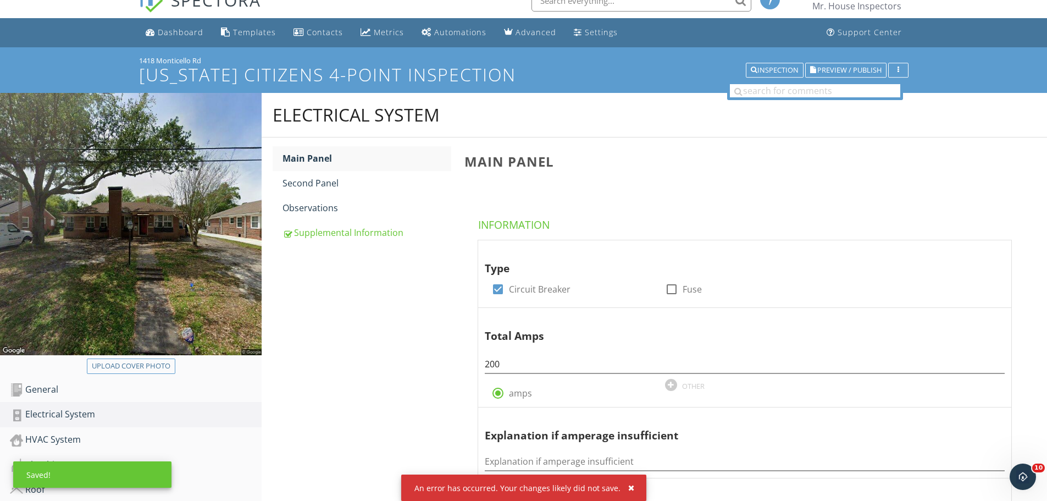
scroll to position [0, 0]
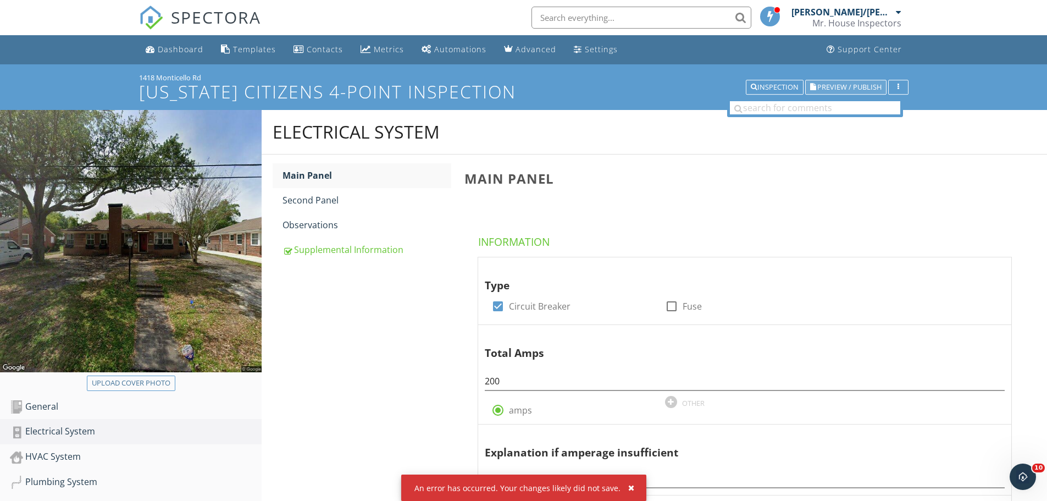
type input "1"
click at [837, 84] on span "Preview / Publish" at bounding box center [849, 87] width 64 height 7
click at [113, 459] on div "HVAC System" at bounding box center [136, 456] width 252 height 14
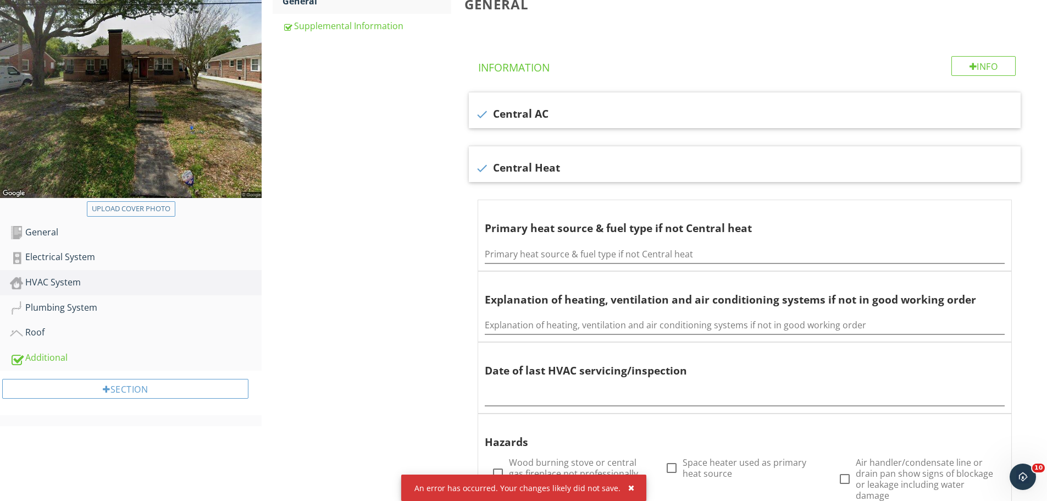
scroll to position [110, 0]
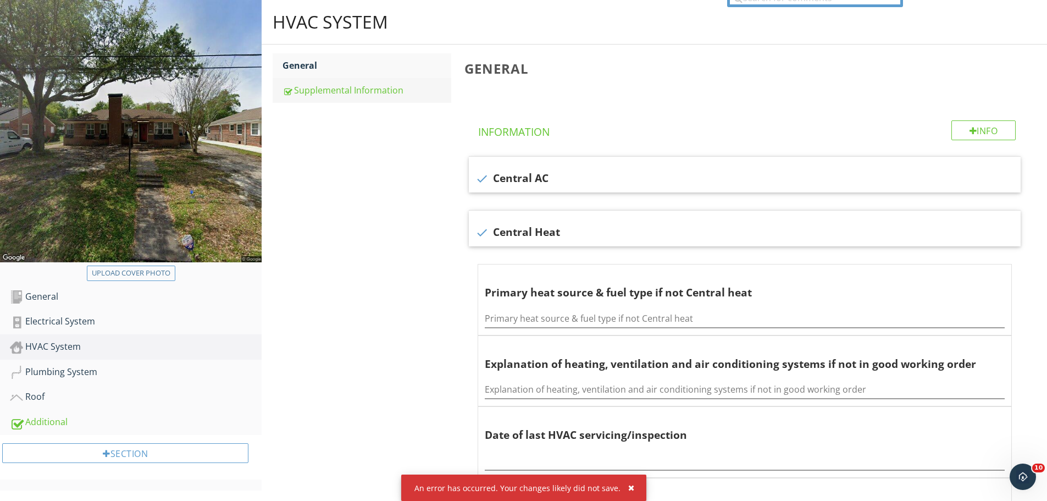
click at [335, 88] on div "Supplemental Information" at bounding box center [366, 90] width 169 height 13
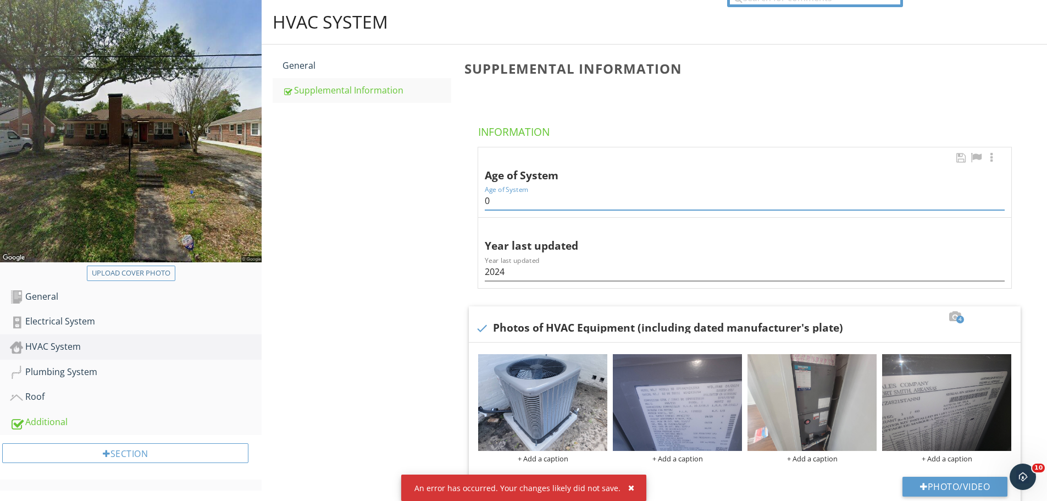
click at [496, 204] on input "0" at bounding box center [745, 201] width 520 height 18
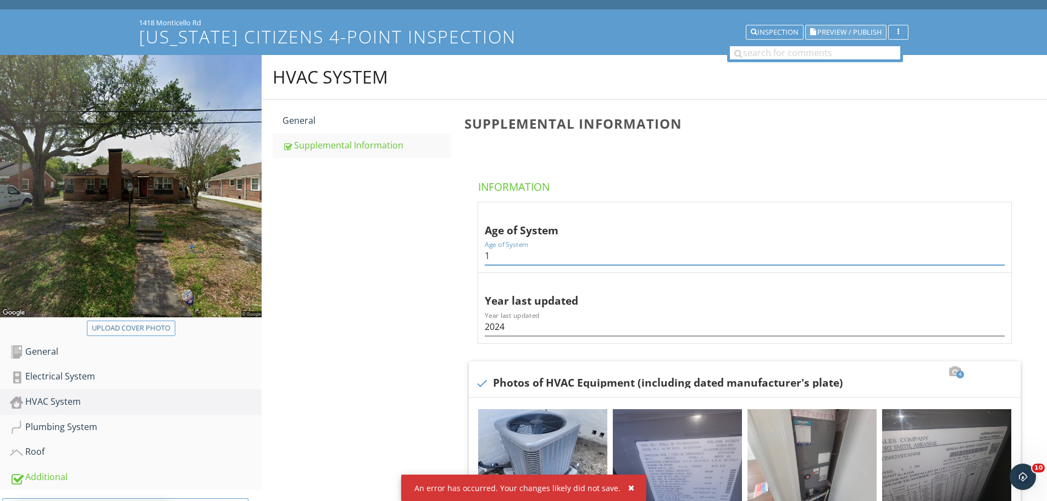
type input "1"
click at [836, 30] on span "Preview / Publish" at bounding box center [849, 32] width 64 height 7
click at [57, 464] on link "Additional" at bounding box center [136, 476] width 252 height 25
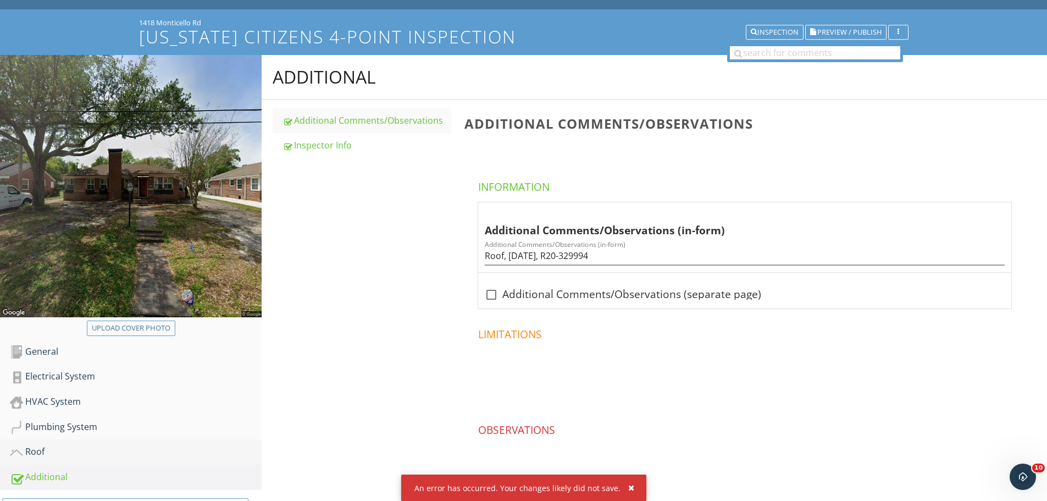
click at [60, 455] on div "Roof" at bounding box center [136, 452] width 252 height 14
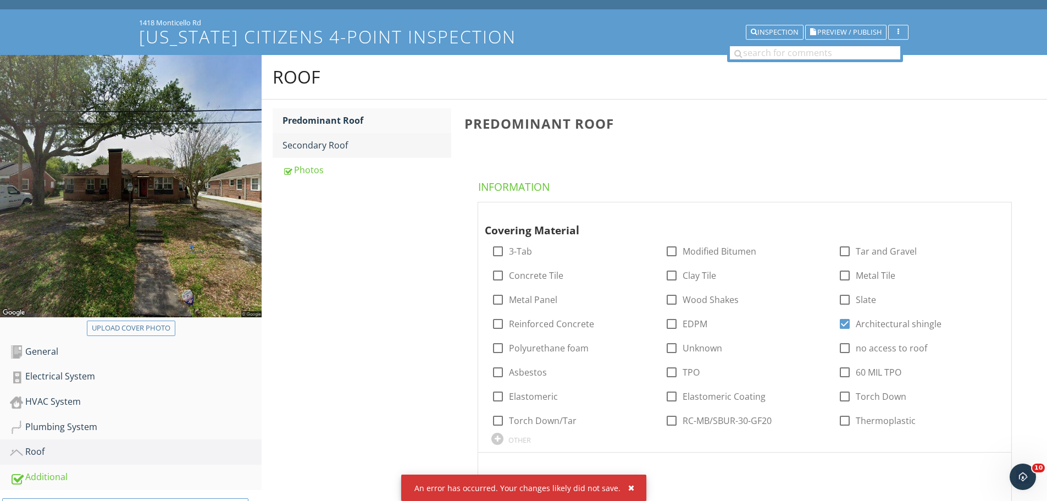
click at [364, 151] on div "Secondary Roof" at bounding box center [366, 144] width 169 height 13
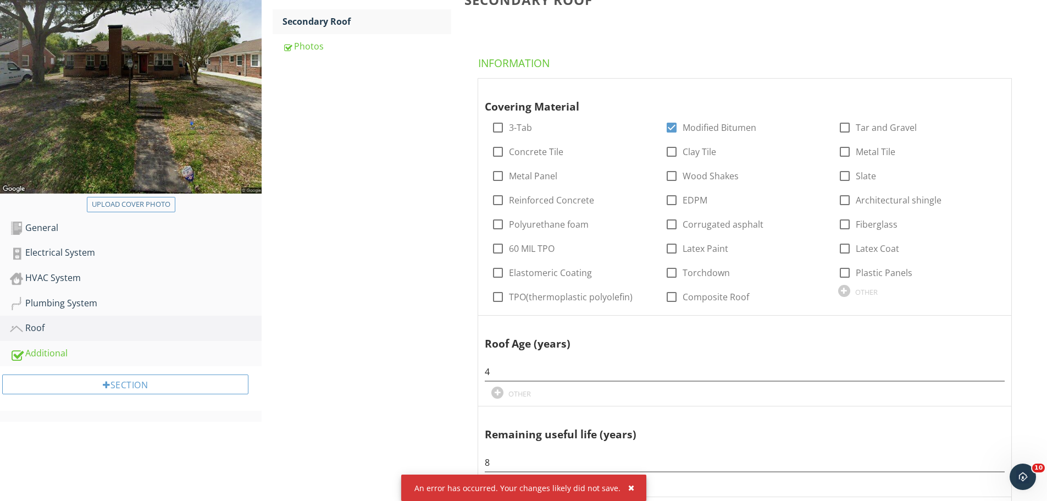
scroll to position [220, 0]
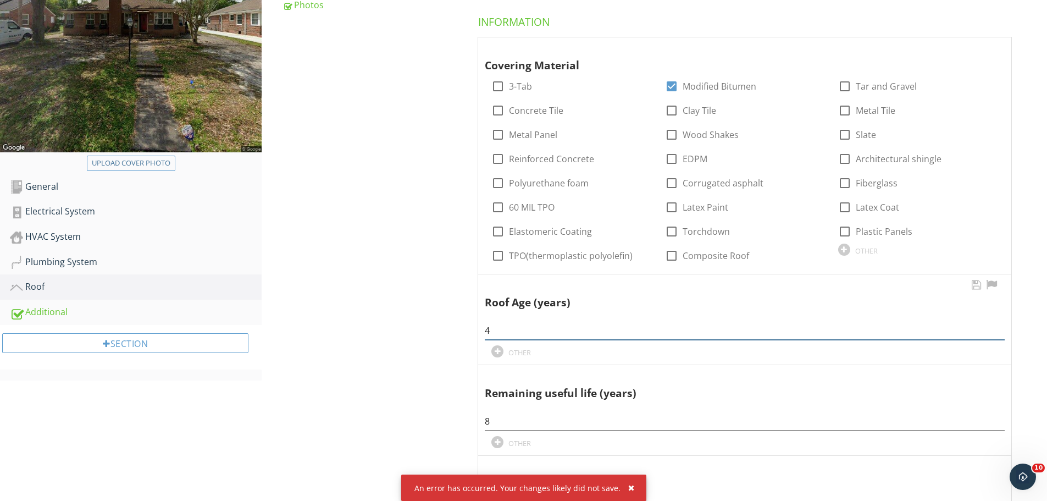
click at [511, 331] on input "4" at bounding box center [745, 330] width 520 height 18
type input "5"
click at [517, 423] on input "8" at bounding box center [745, 421] width 520 height 18
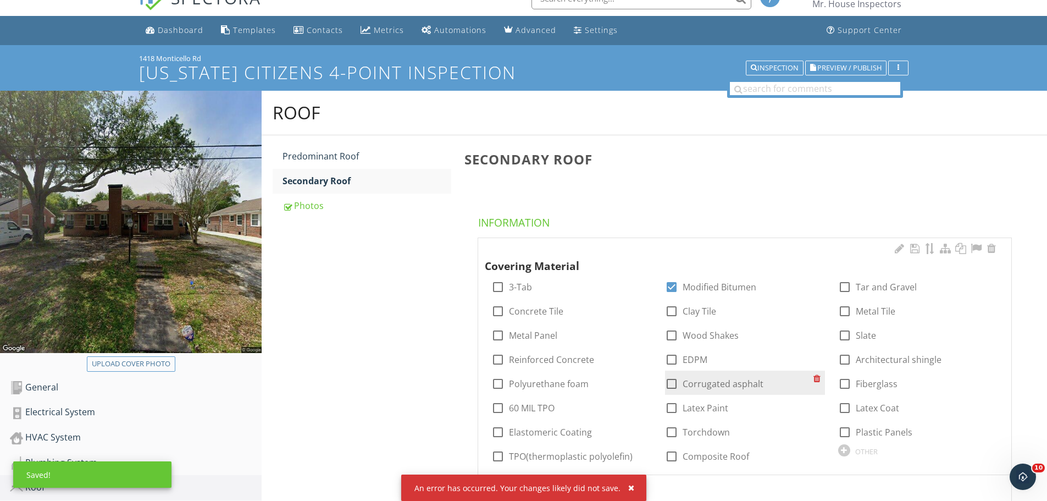
scroll to position [0, 0]
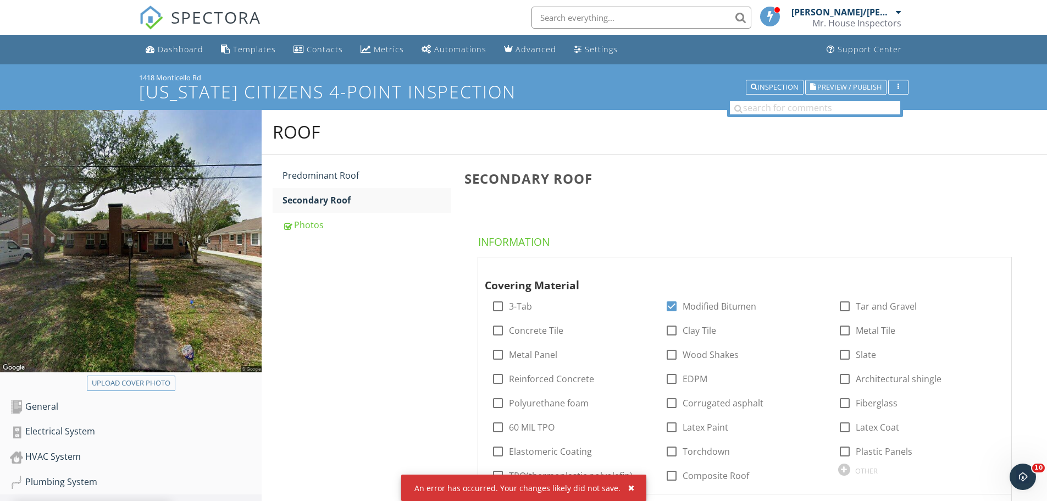
type input "7"
click at [825, 86] on span "Preview / Publish" at bounding box center [849, 87] width 64 height 7
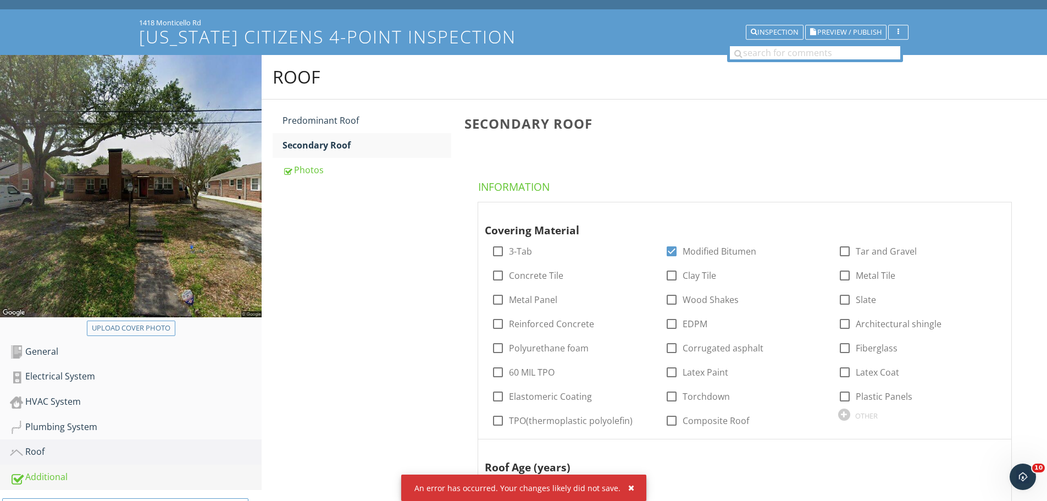
scroll to position [165, 0]
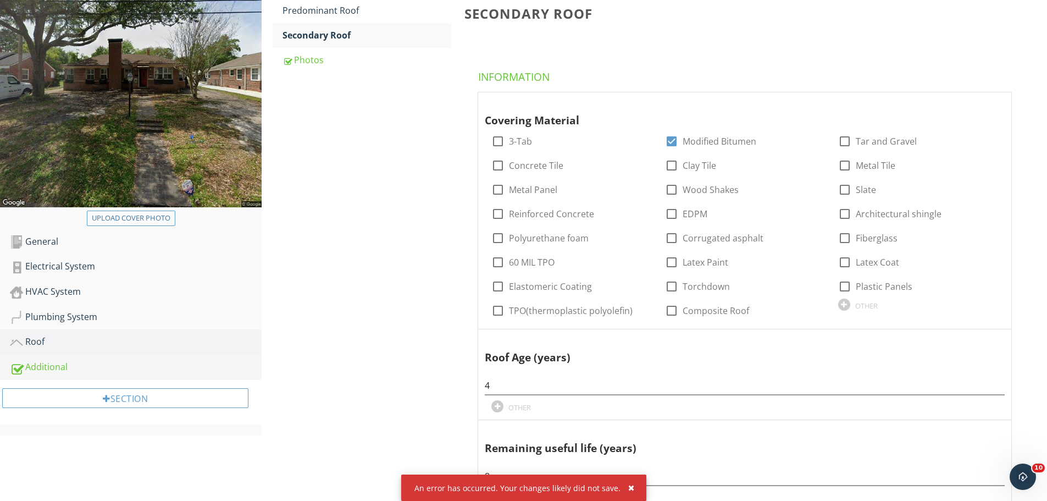
click at [93, 370] on div "Additional" at bounding box center [136, 367] width 252 height 14
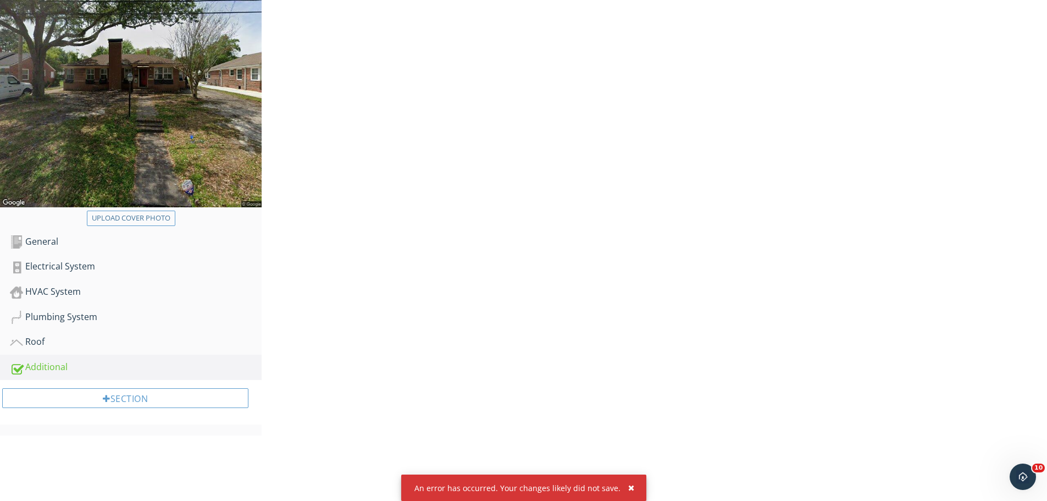
scroll to position [99, 0]
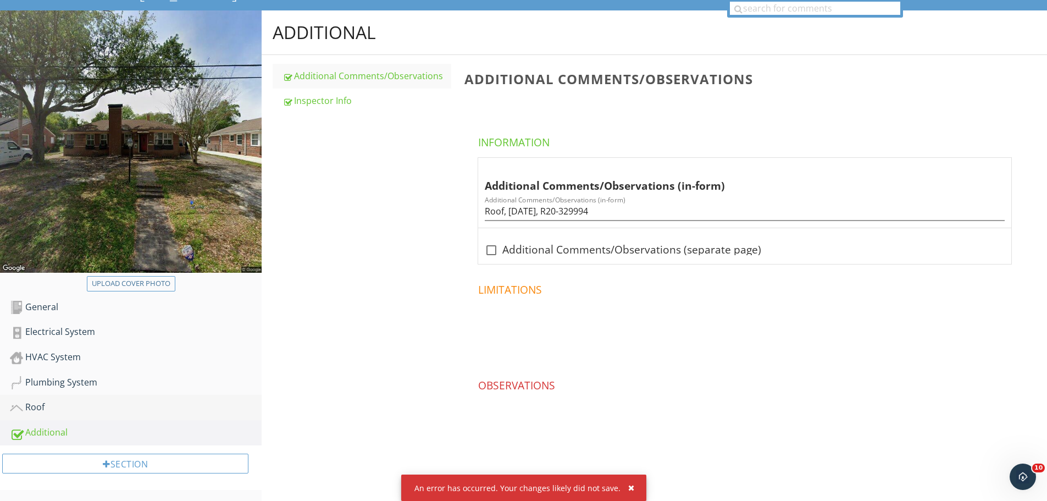
click at [141, 410] on div "Roof" at bounding box center [136, 407] width 252 height 14
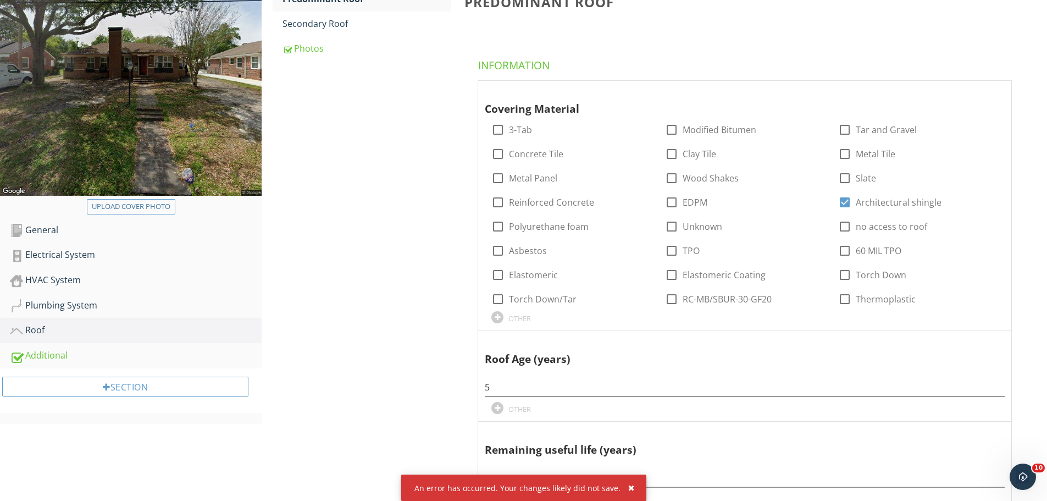
scroll to position [110, 0]
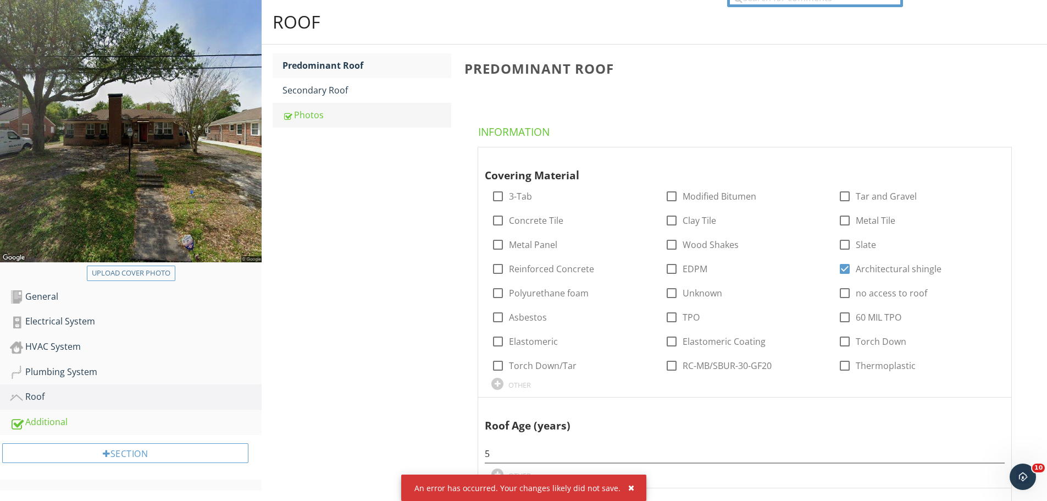
click at [321, 114] on div "Photos" at bounding box center [366, 114] width 169 height 13
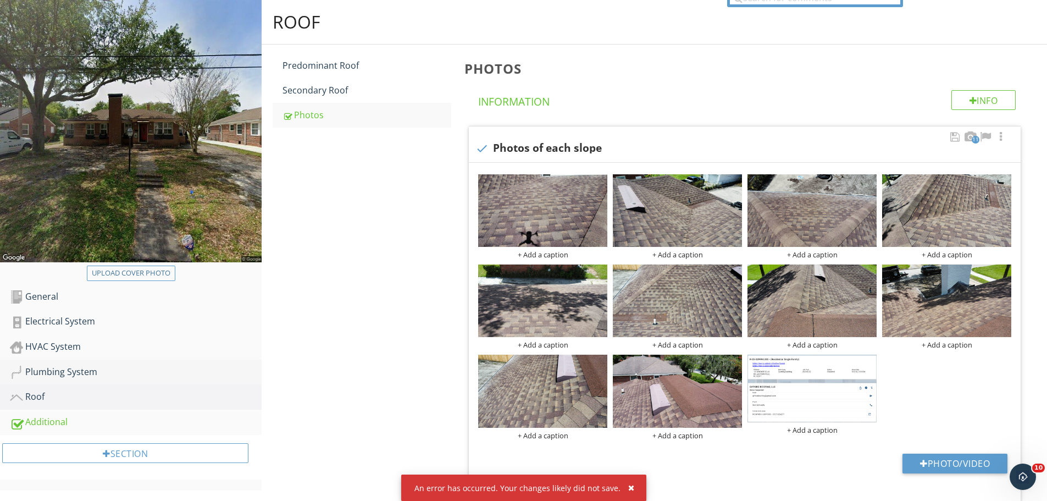
click at [53, 373] on div "Plumbing System" at bounding box center [136, 372] width 252 height 14
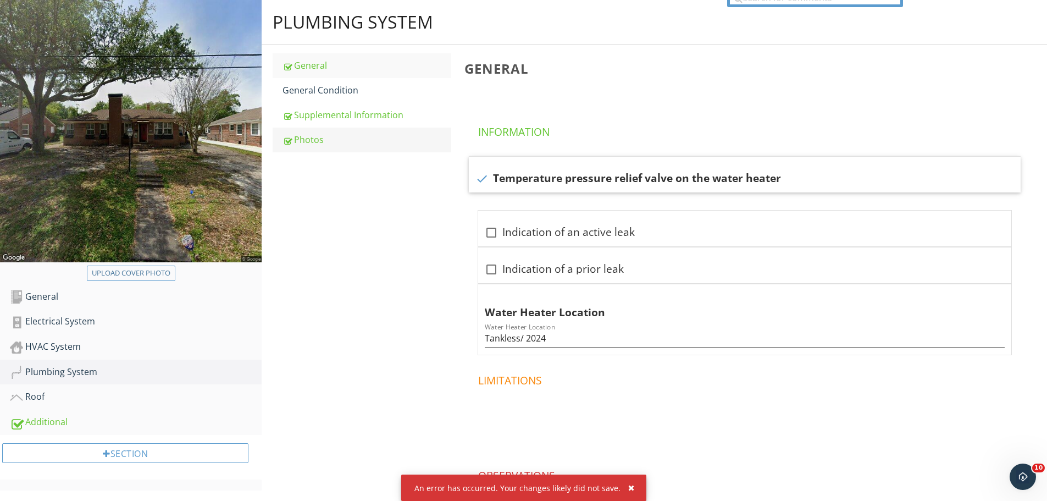
click at [306, 131] on link "Photos" at bounding box center [366, 139] width 169 height 24
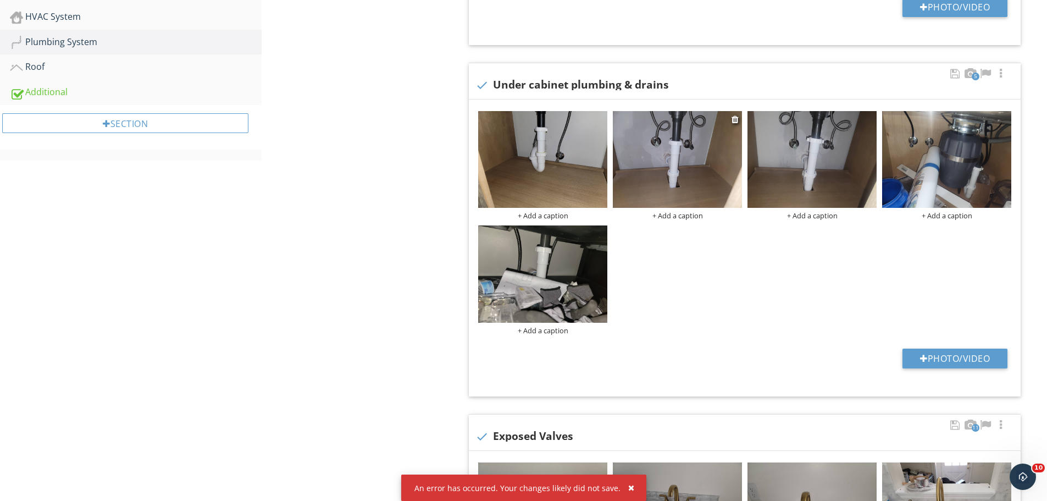
scroll to position [220, 0]
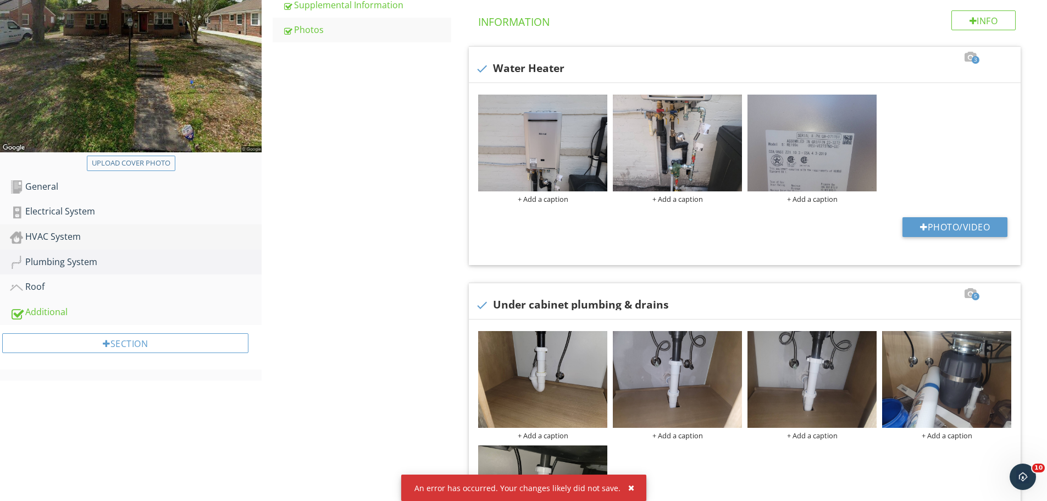
click at [102, 245] on link "HVAC System" at bounding box center [136, 236] width 252 height 25
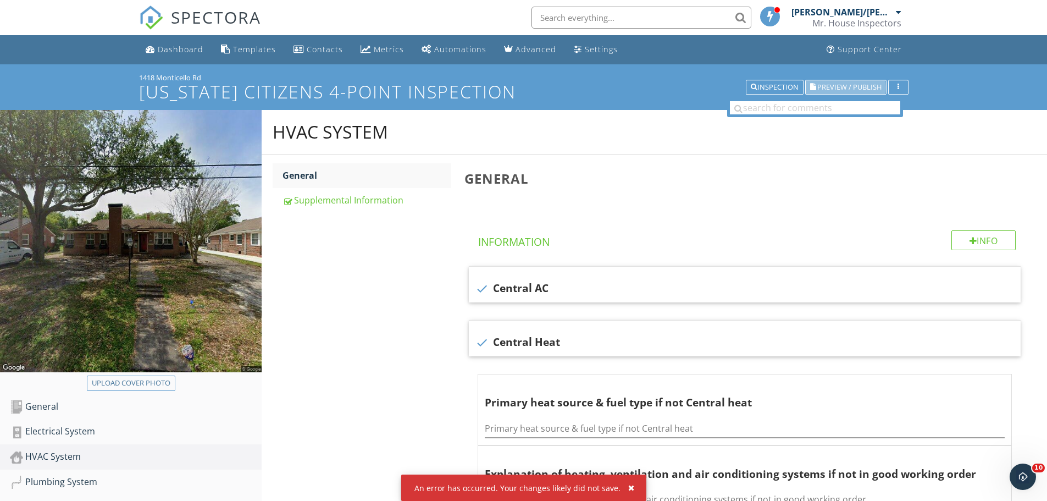
click at [872, 84] on span "Preview / Publish" at bounding box center [849, 87] width 64 height 7
click at [856, 84] on span "Preview / Publish" at bounding box center [849, 87] width 64 height 7
click at [573, 15] on input "text" at bounding box center [641, 18] width 220 height 22
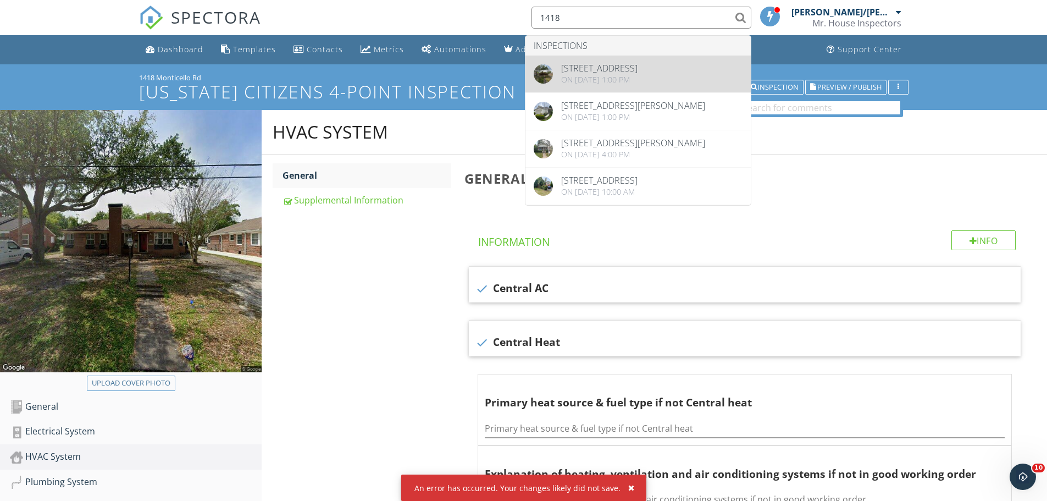
type input "1418"
drag, startPoint x: 652, startPoint y: 71, endPoint x: 663, endPoint y: 71, distance: 11.5
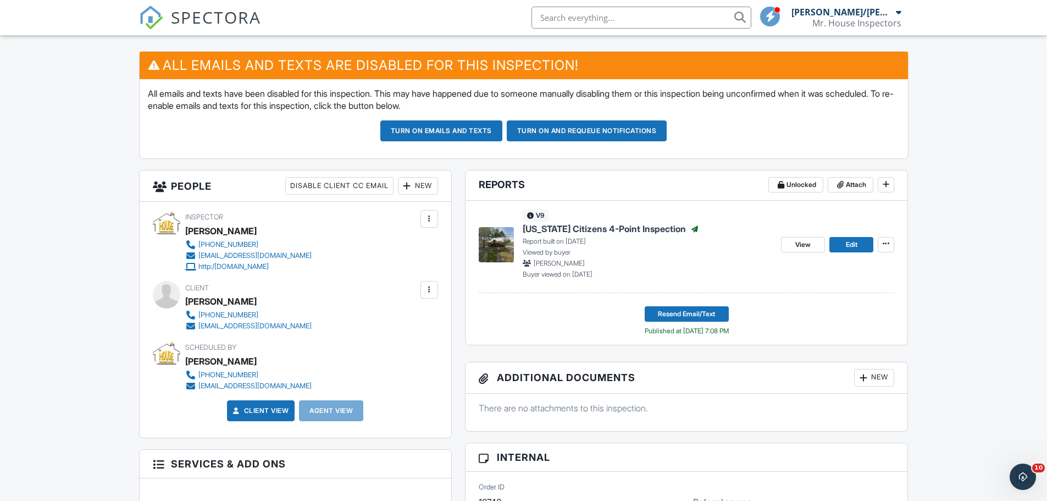
scroll to position [275, 0]
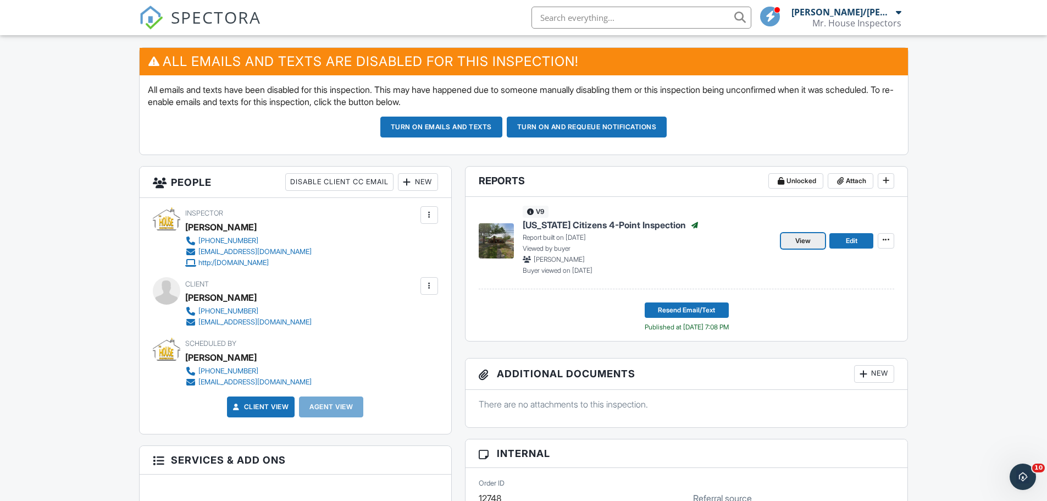
click at [803, 236] on span "View" at bounding box center [802, 240] width 15 height 11
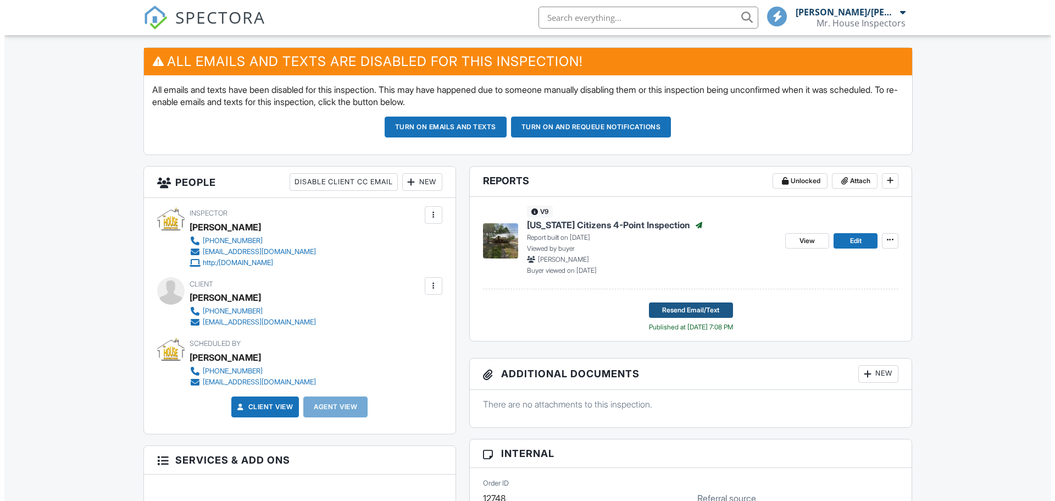
scroll to position [275, 0]
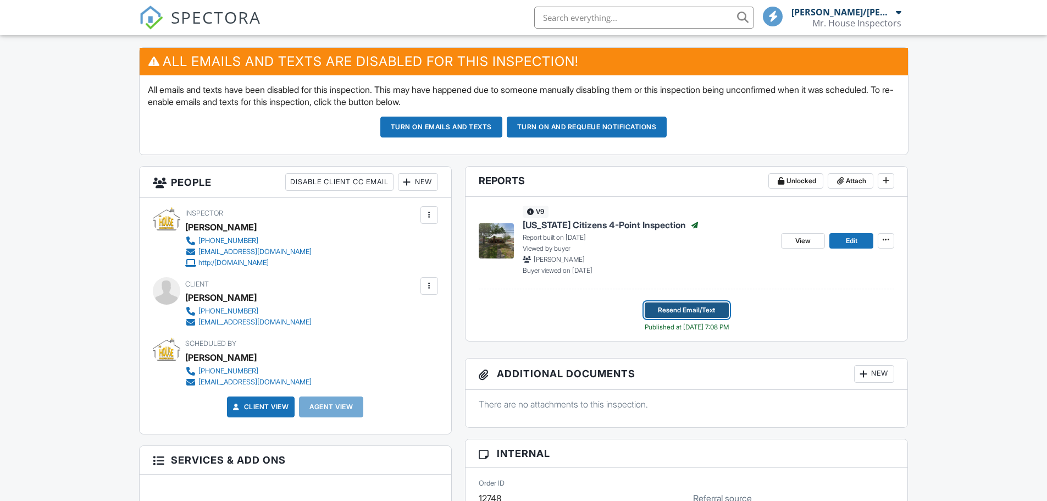
click at [698, 312] on span "Resend Email/Text" at bounding box center [686, 309] width 57 height 11
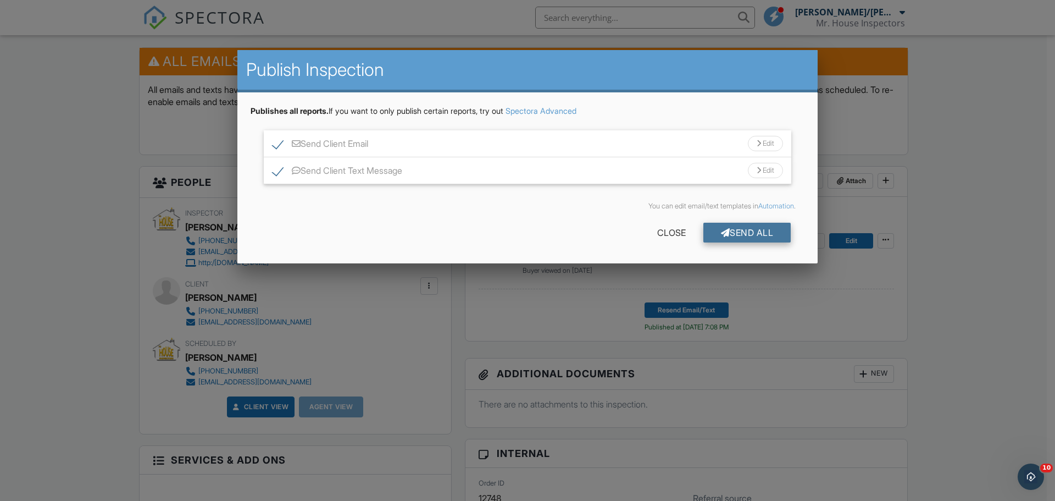
scroll to position [0, 0]
click at [752, 228] on div "Send All" at bounding box center [747, 233] width 88 height 20
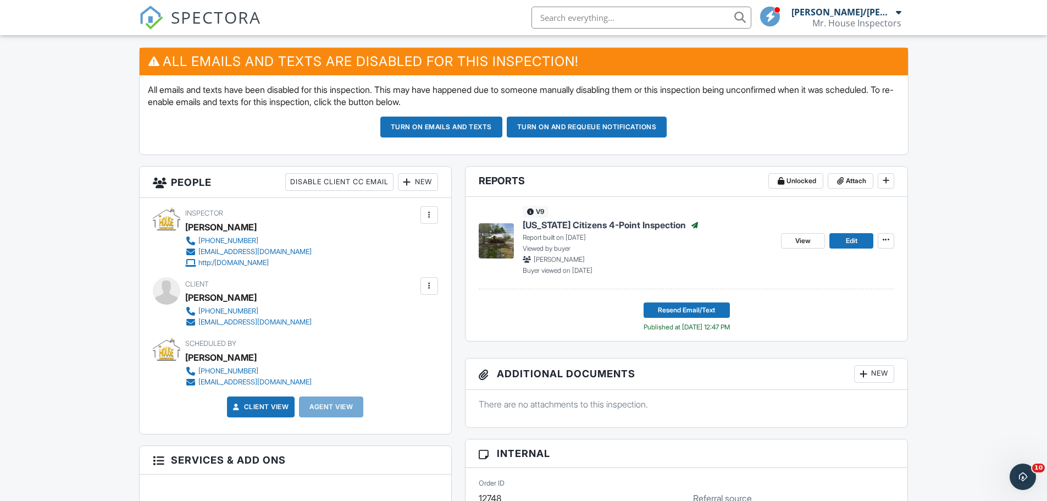
click at [587, 21] on input "text" at bounding box center [641, 18] width 220 height 22
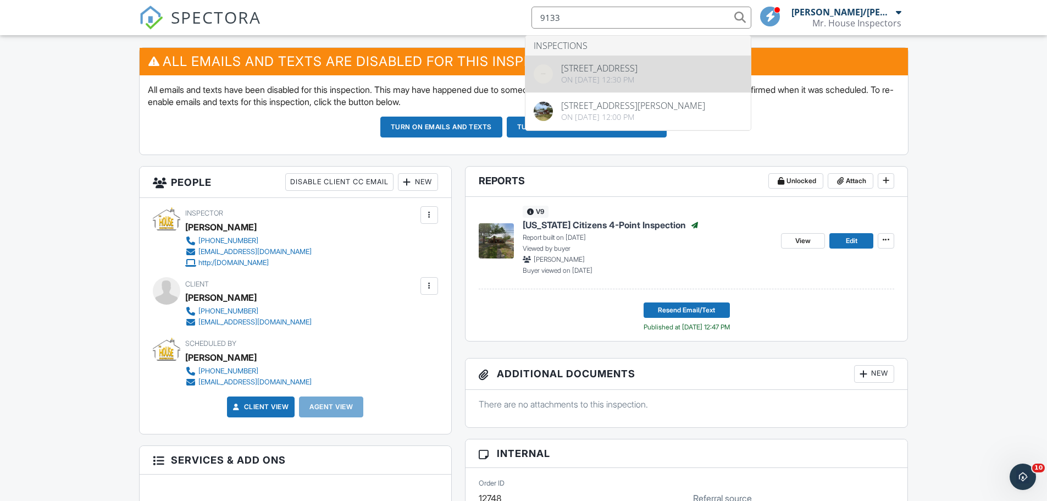
type input "9133"
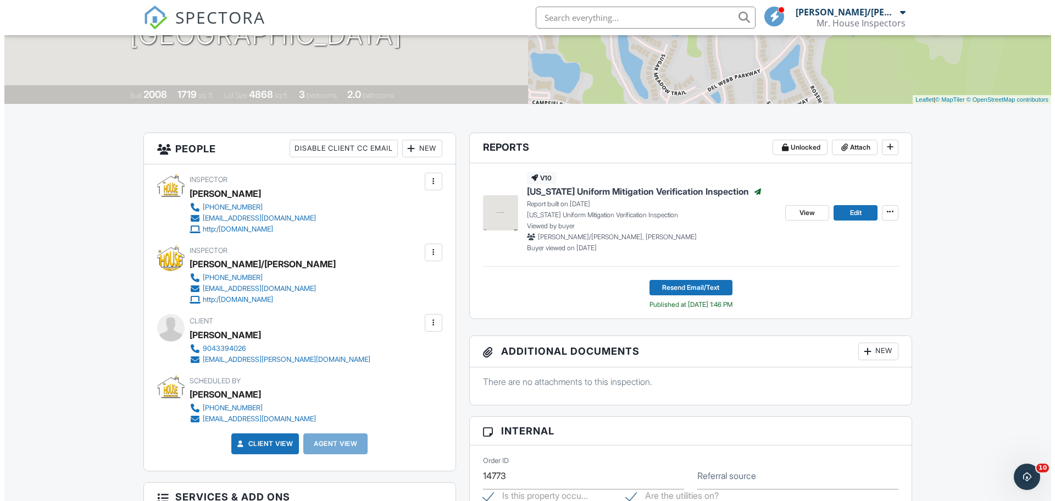
scroll to position [220, 0]
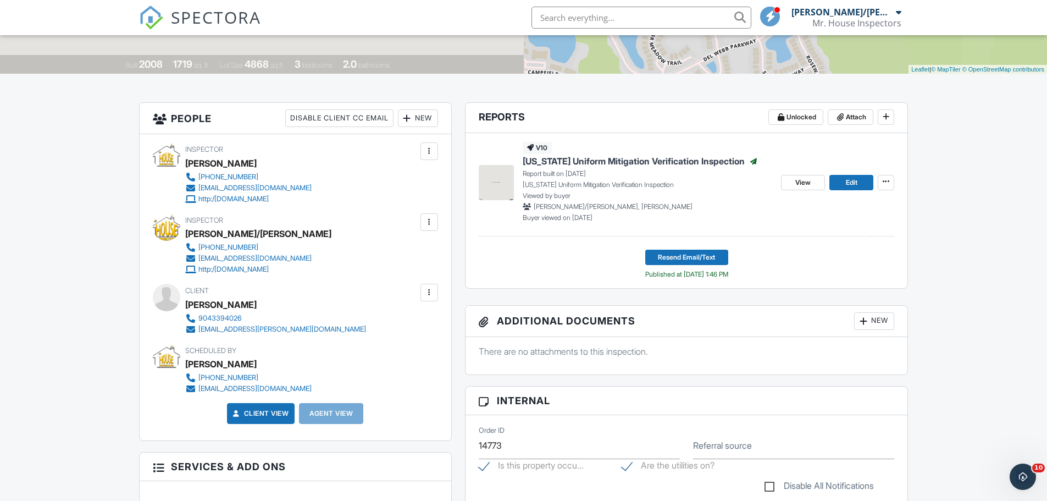
click at [418, 119] on div "New" at bounding box center [418, 118] width 40 height 18
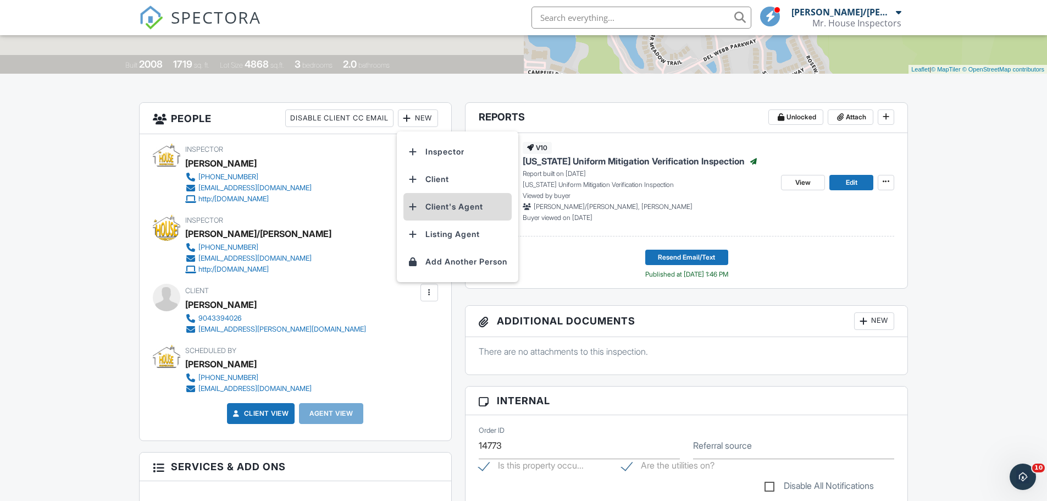
click at [425, 211] on li "Client's Agent" at bounding box center [457, 206] width 108 height 27
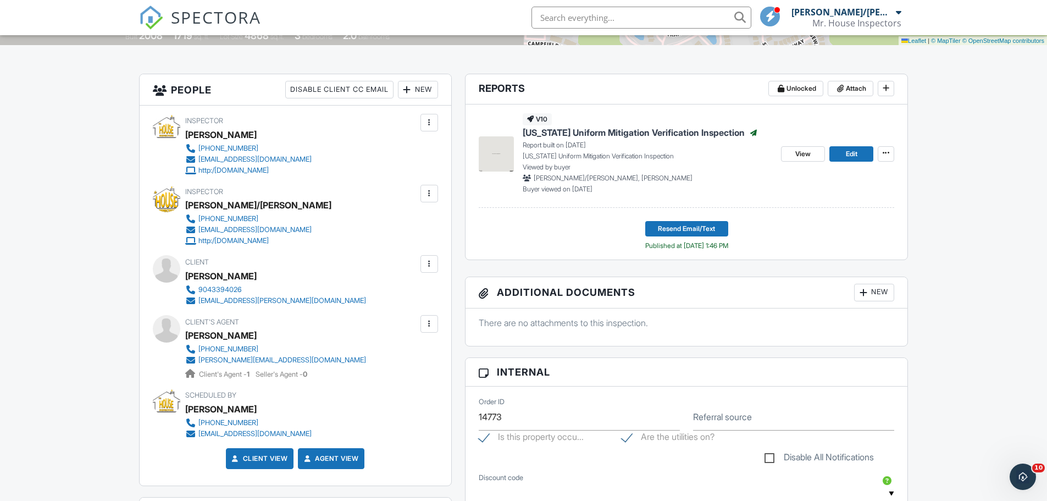
click at [432, 321] on div at bounding box center [429, 323] width 11 height 11
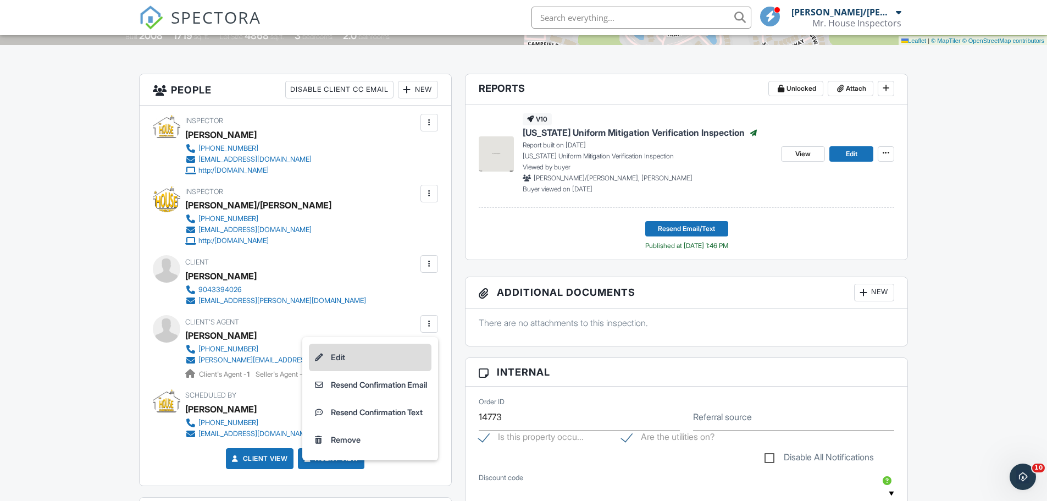
click at [412, 353] on li "Edit" at bounding box center [370, 356] width 123 height 27
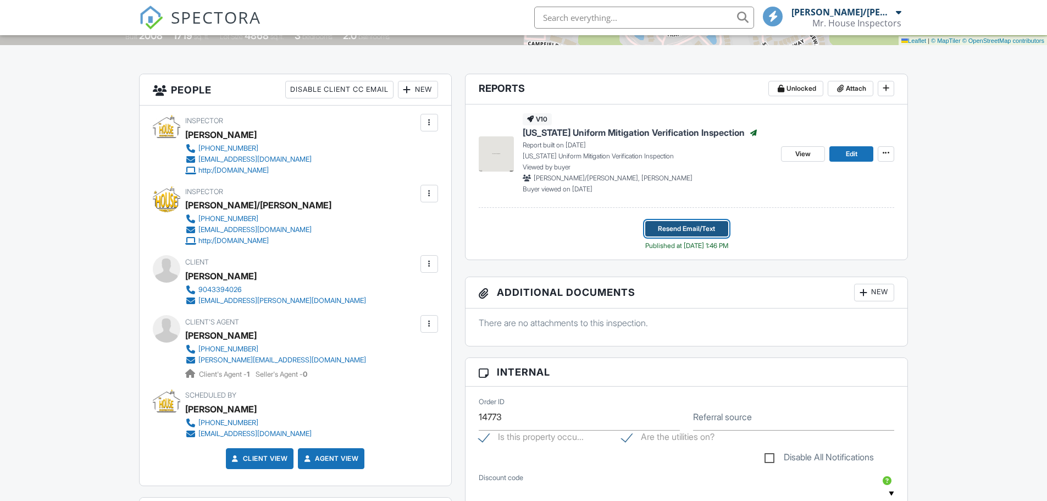
click at [690, 224] on span "Resend Email/Text" at bounding box center [686, 228] width 57 height 11
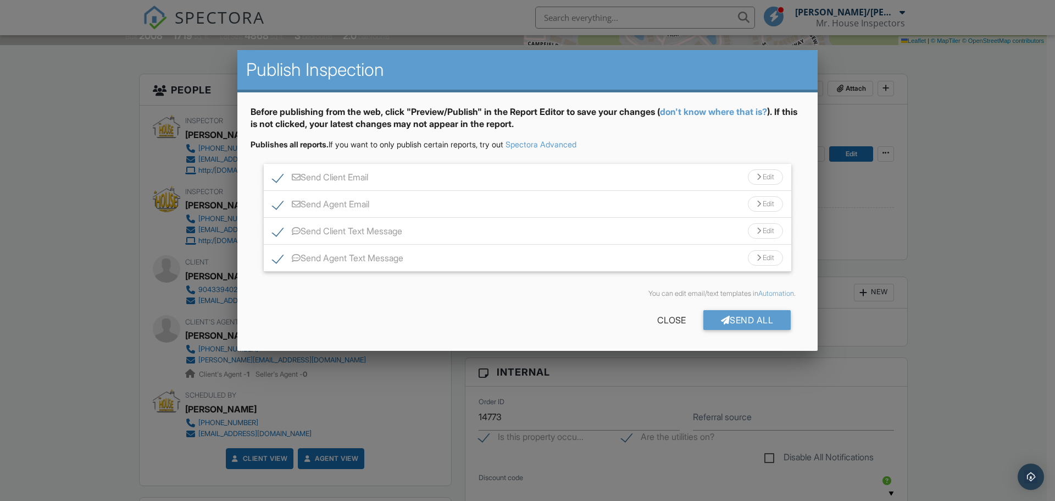
click at [273, 176] on label "Send Client Email" at bounding box center [321, 179] width 96 height 14
checkbox input "false"
click at [280, 228] on label "Send Client Text Message" at bounding box center [338, 233] width 130 height 14
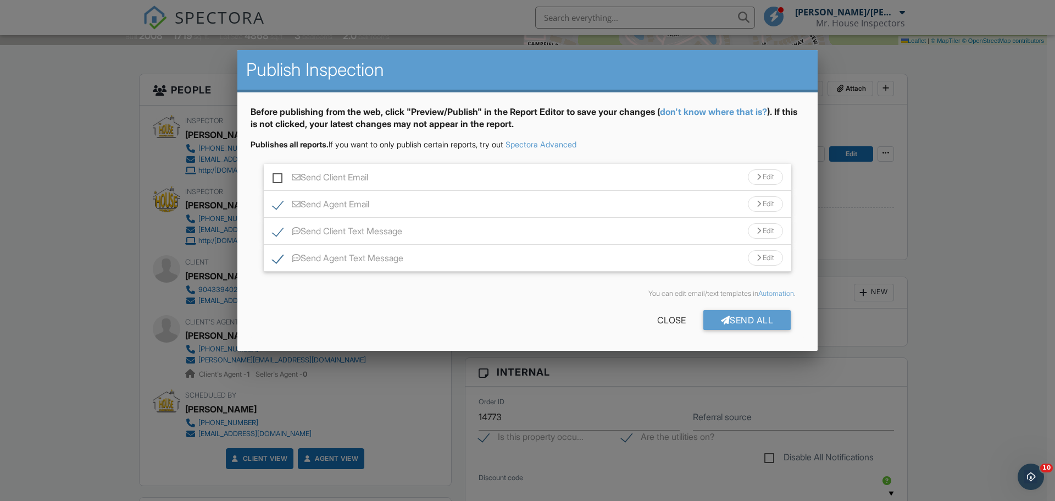
checkbox input "false"
click at [771, 321] on div "Send All" at bounding box center [747, 320] width 88 height 20
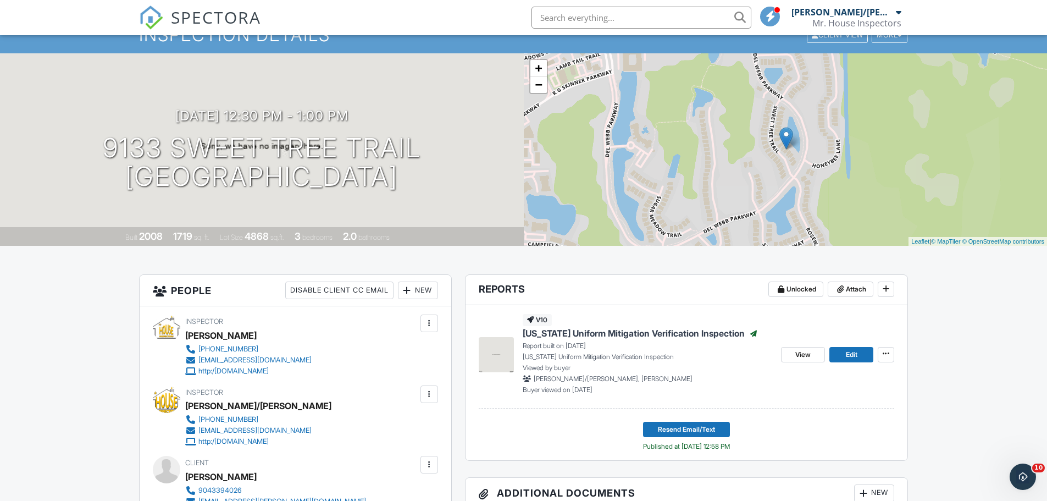
scroll to position [29, 0]
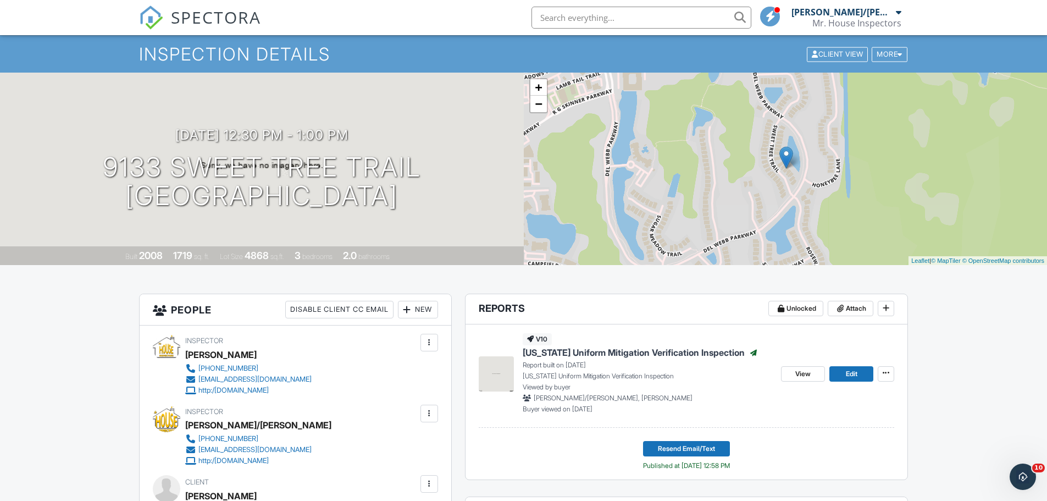
click at [593, 16] on input "text" at bounding box center [641, 18] width 220 height 22
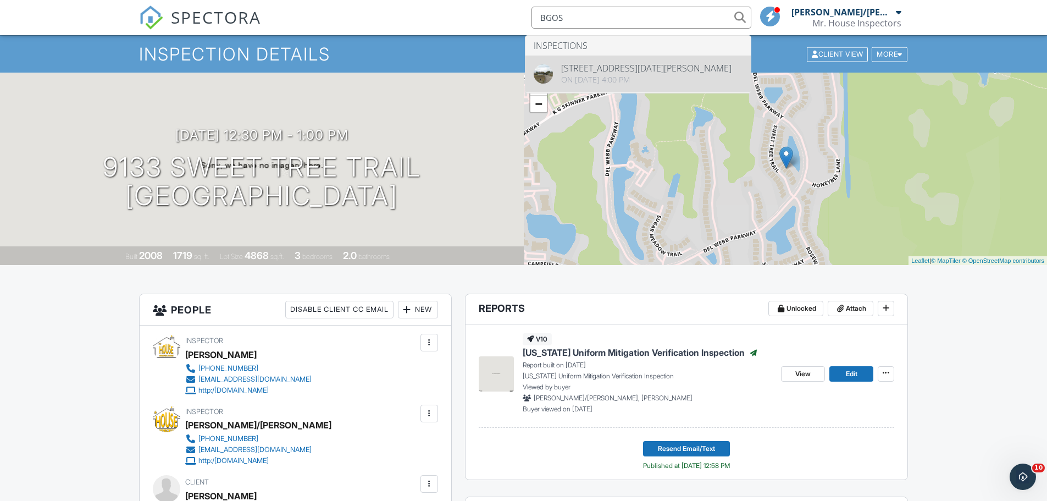
type input "BGOS"
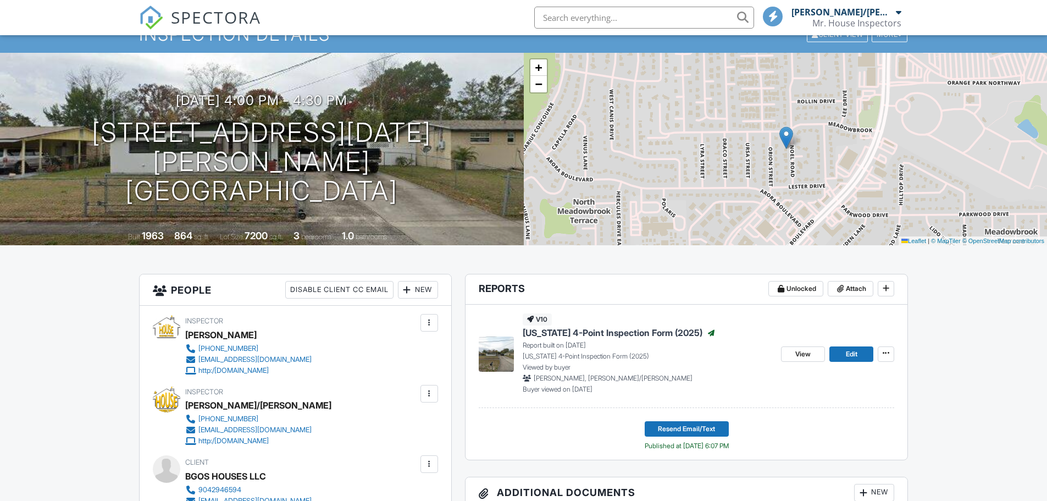
scroll to position [220, 0]
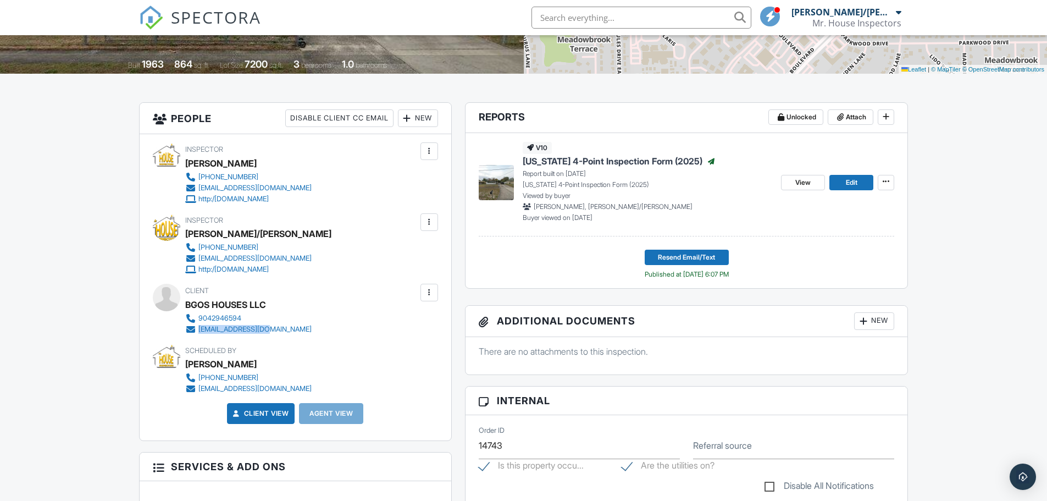
drag, startPoint x: 276, startPoint y: 330, endPoint x: 198, endPoint y: 329, distance: 78.6
click at [198, 329] on div "9042946594 [EMAIL_ADDRESS][DOMAIN_NAME]" at bounding box center [252, 324] width 135 height 22
click at [648, 27] on input "text" at bounding box center [641, 18] width 220 height 22
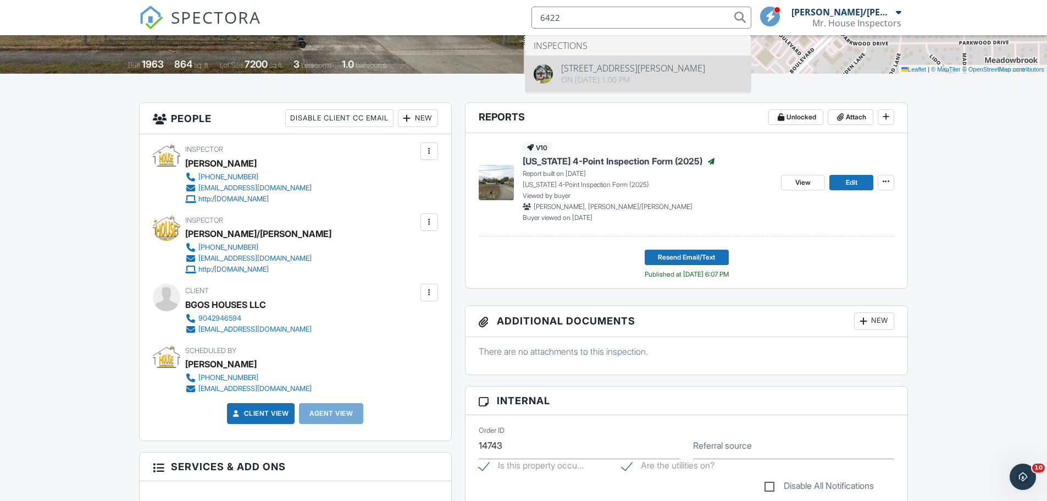
type input "6422"
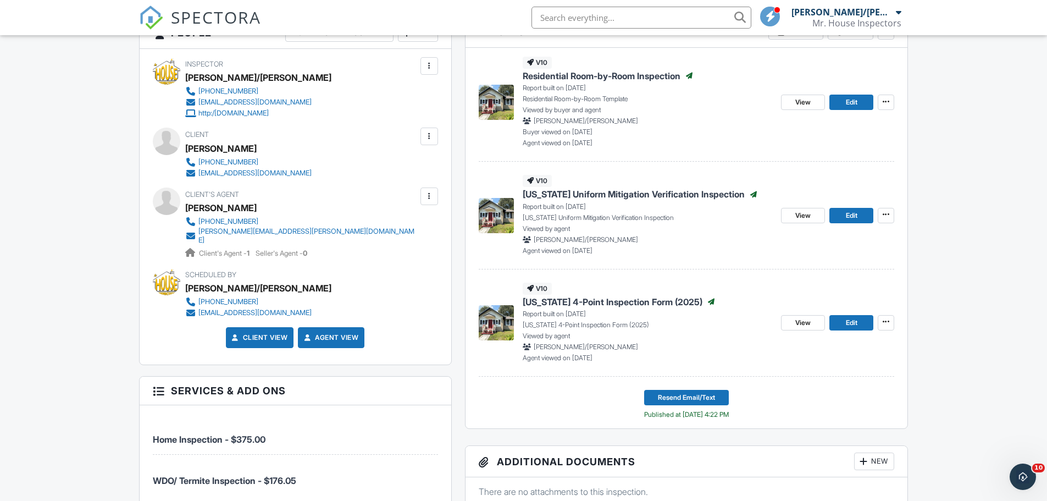
scroll to position [549, 0]
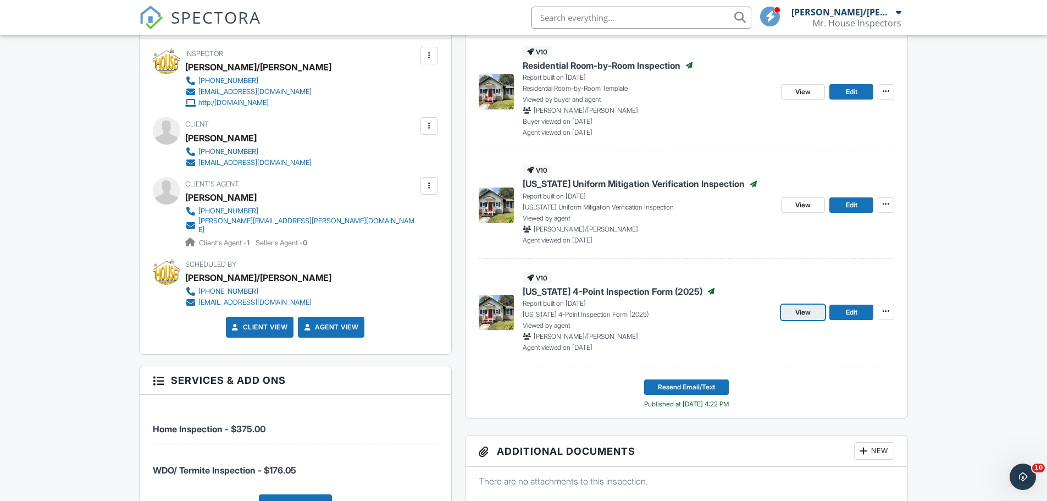
click at [815, 318] on link "View" at bounding box center [803, 311] width 44 height 15
click at [853, 309] on span "Edit" at bounding box center [852, 312] width 12 height 11
